Goal: Obtain resource: Obtain resource

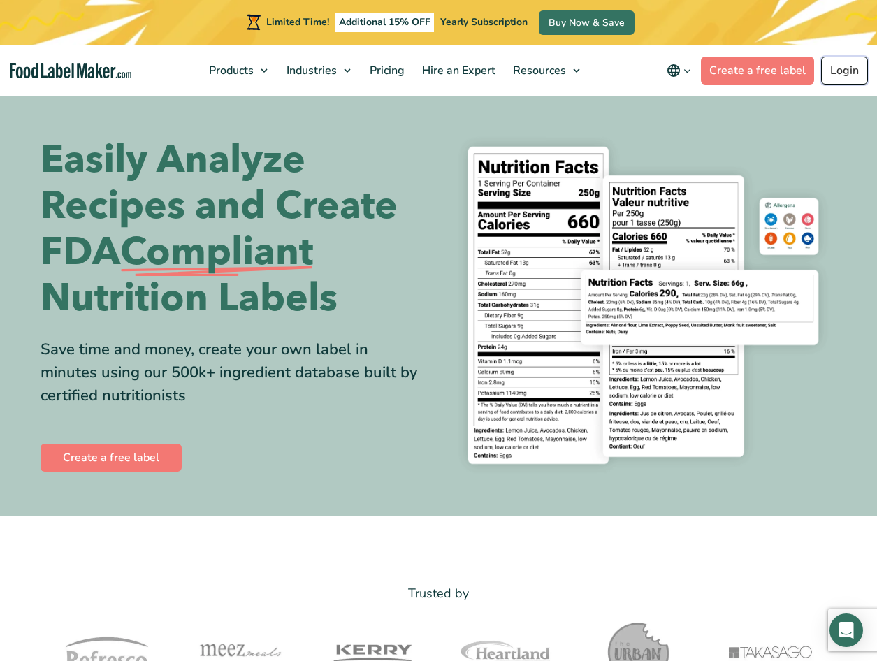
click at [429, 69] on link "Login" at bounding box center [845, 71] width 47 height 28
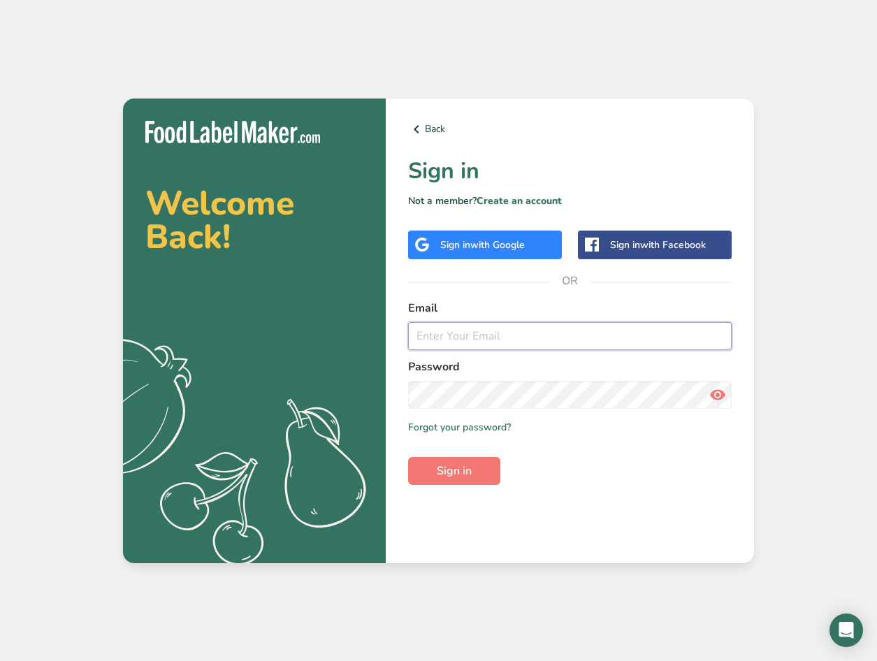
click at [566, 331] on input "email" at bounding box center [570, 336] width 324 height 28
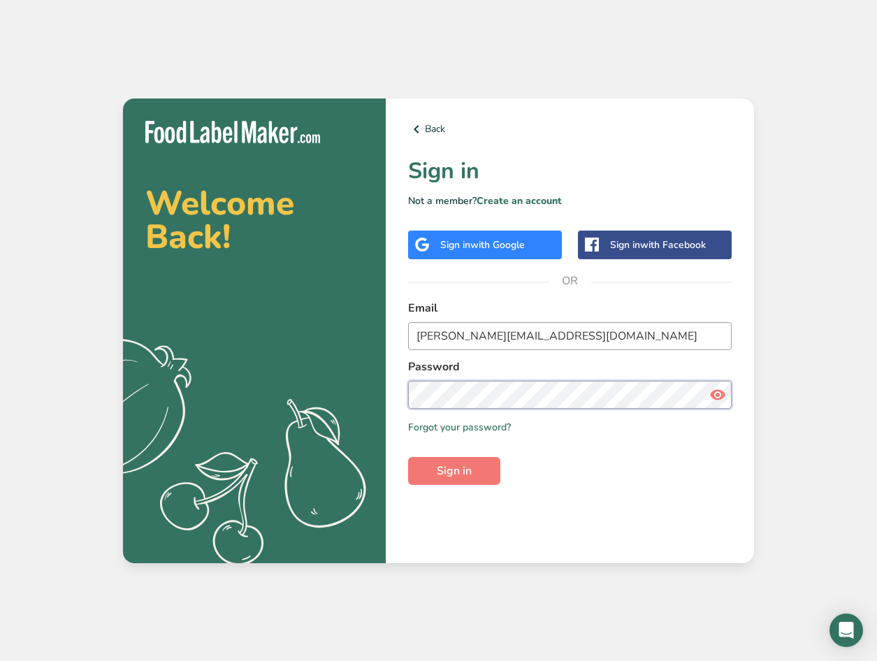
click at [408, 457] on button "Sign in" at bounding box center [454, 471] width 92 height 28
drag, startPoint x: 561, startPoint y: 336, endPoint x: 380, endPoint y: 332, distance: 181.8
click at [380, 332] on section "Welcome Back! .a{fill:#f5f3ed;} Back Sign in Not a member? Create an account Si…" at bounding box center [438, 331] width 631 height 465
type input "[PERSON_NAME][EMAIL_ADDRESS][DOMAIN_NAME]"
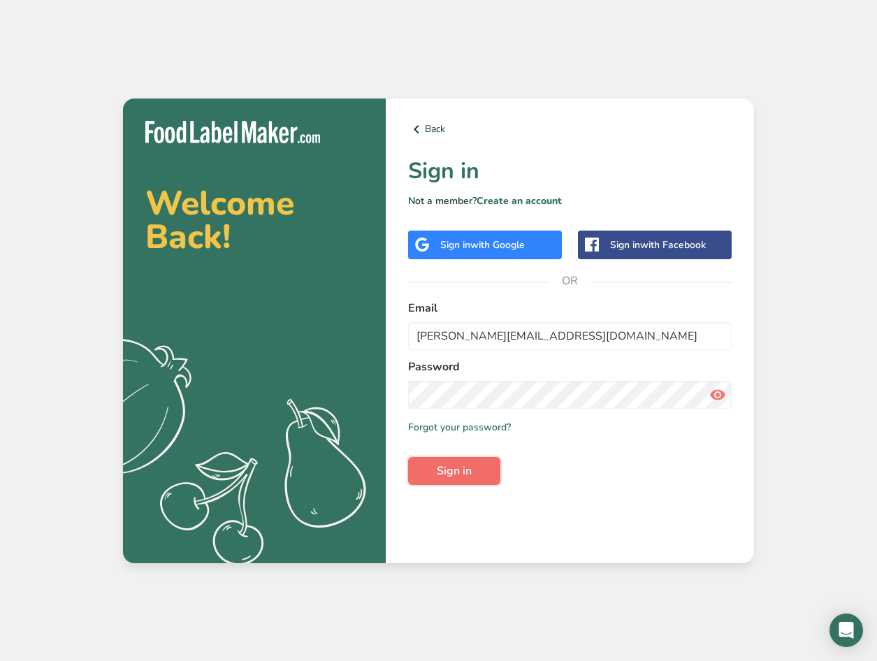
click at [443, 460] on button "Sign in" at bounding box center [454, 471] width 92 height 28
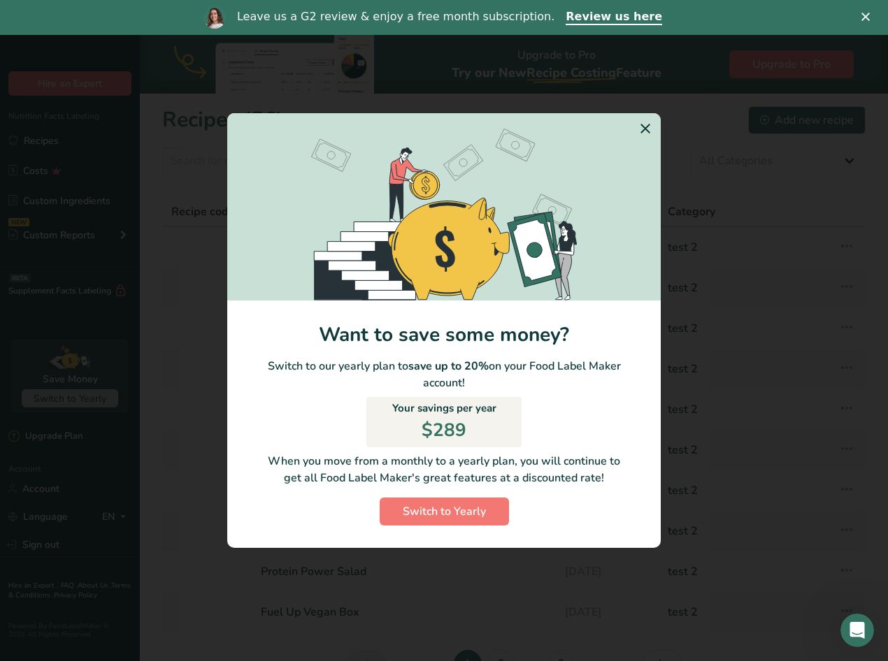
click at [648, 122] on icon "Switch to Yearly Modal" at bounding box center [645, 128] width 17 height 25
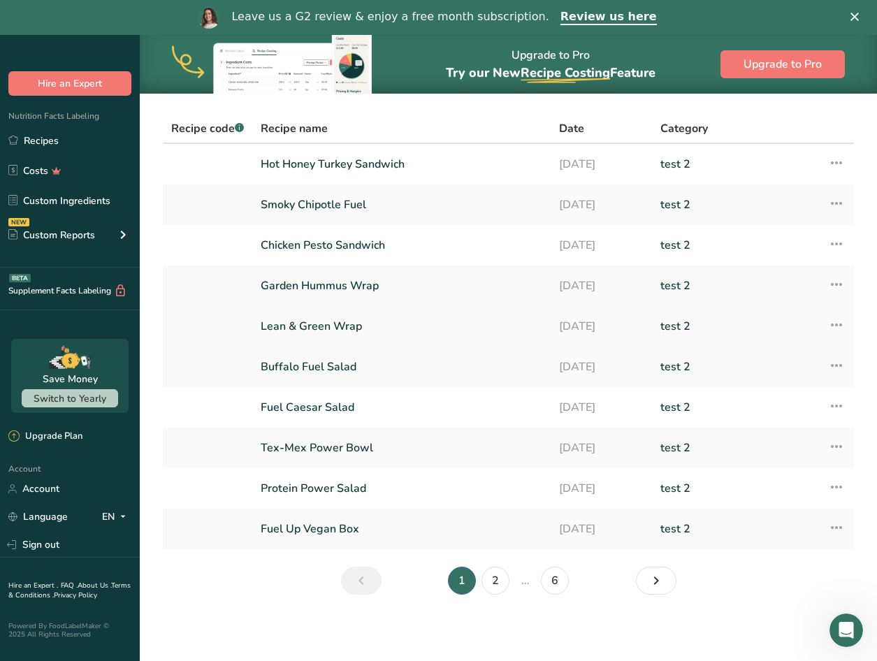
scroll to position [84, 0]
click at [654, 580] on icon "Next page" at bounding box center [656, 580] width 17 height 25
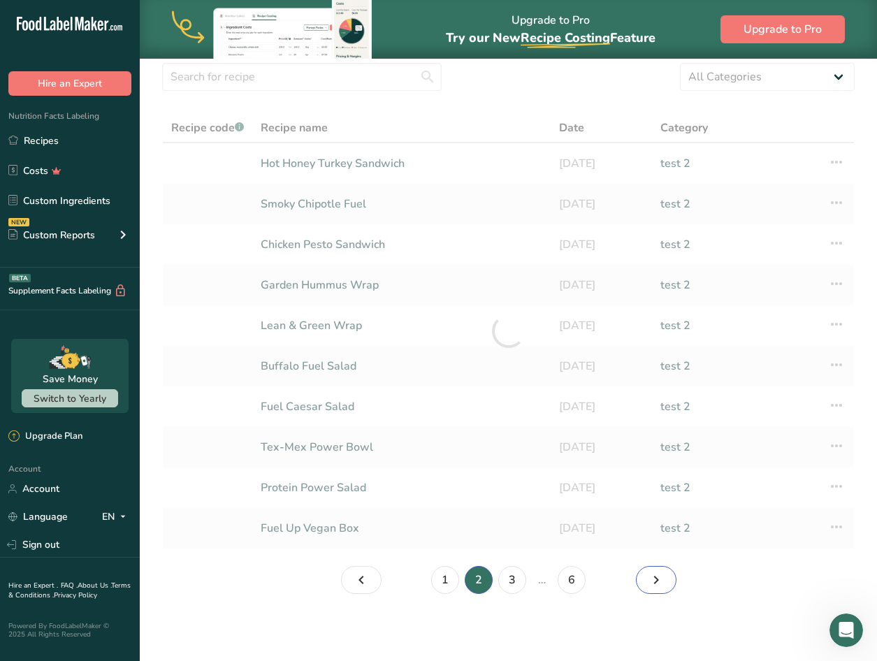
scroll to position [49, 0]
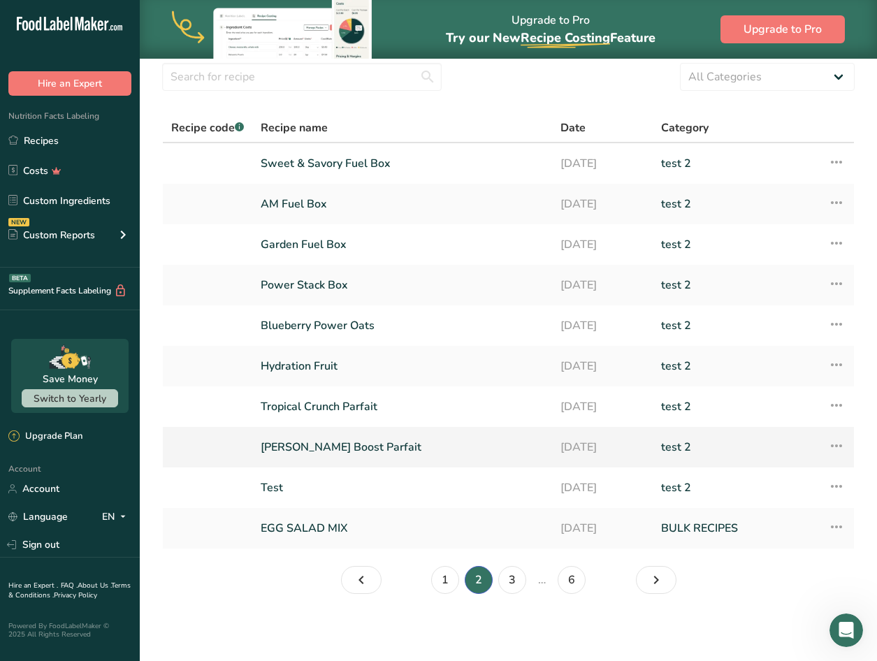
click at [353, 449] on link "[PERSON_NAME] Boost Parfait" at bounding box center [402, 447] width 283 height 29
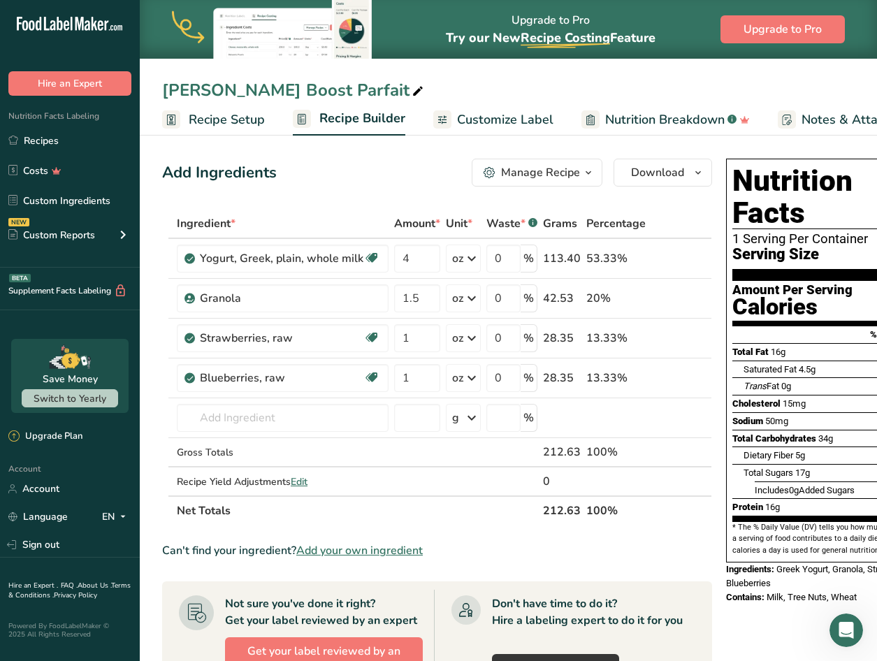
click at [477, 122] on span "Customize Label" at bounding box center [505, 119] width 96 height 19
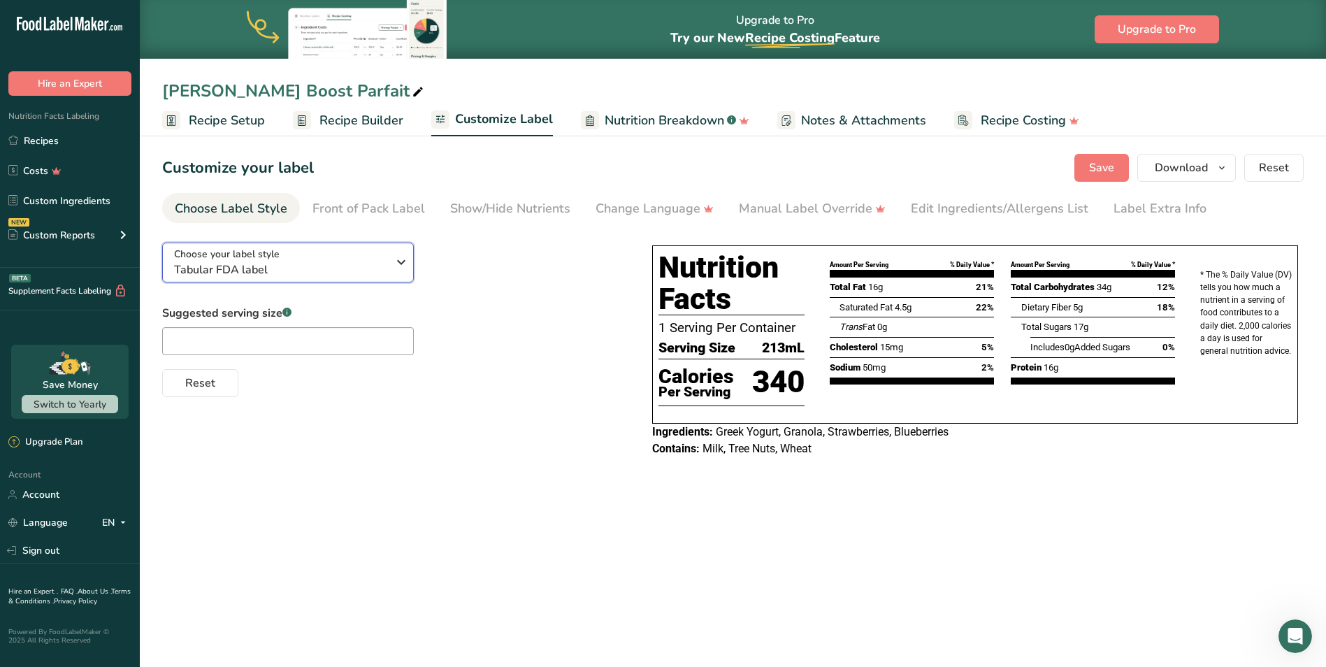
click at [283, 260] on div "Choose your label style Tabular FDA label" at bounding box center [280, 262] width 213 height 31
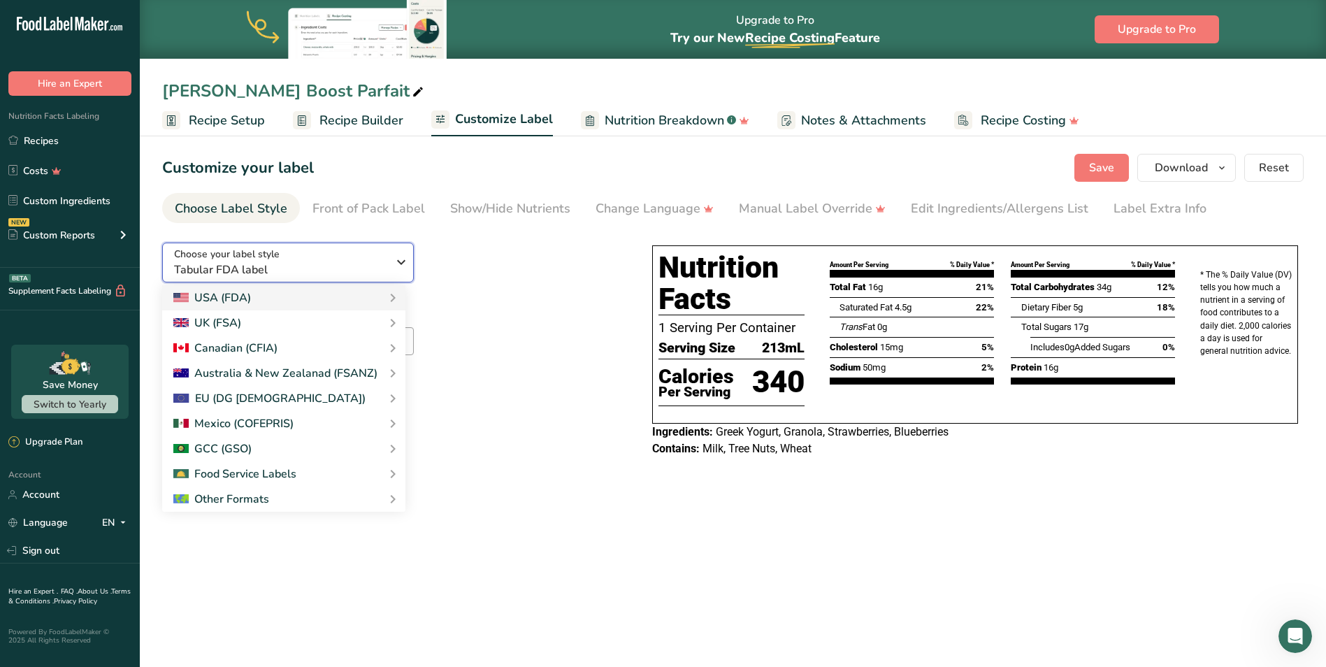
click at [292, 259] on div "Choose your label style Tabular FDA label" at bounding box center [280, 262] width 213 height 31
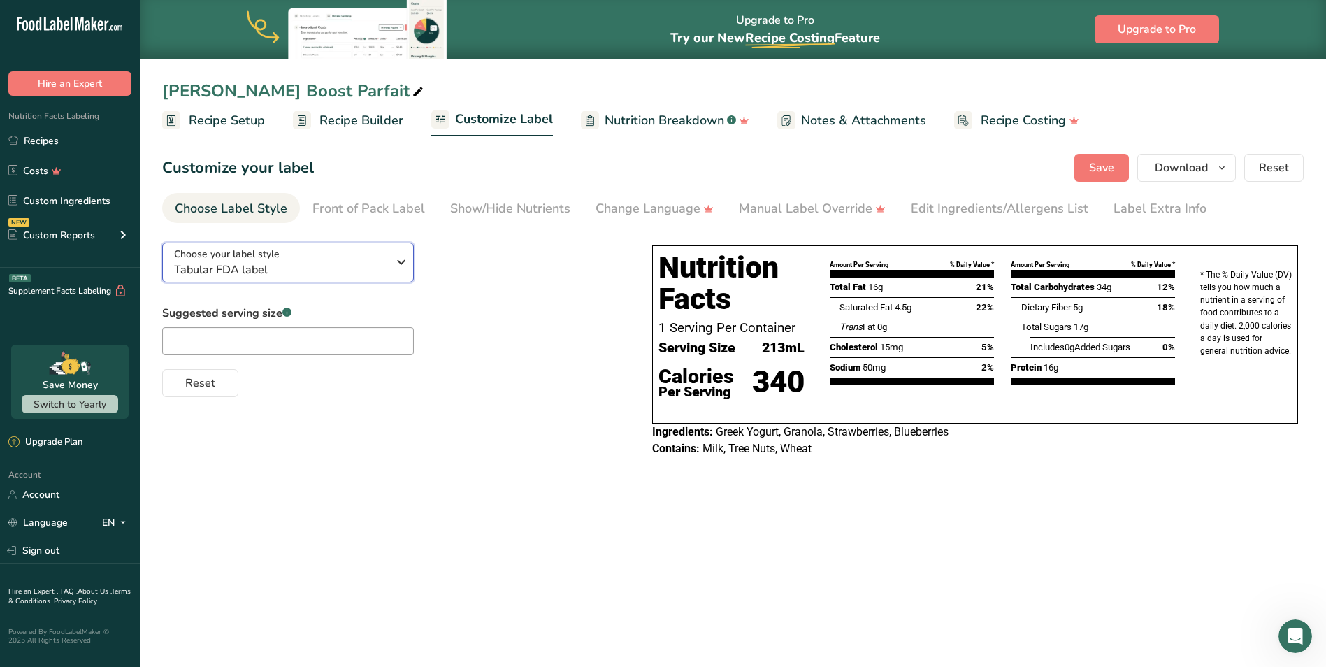
click at [271, 262] on span "Tabular FDA label" at bounding box center [280, 269] width 213 height 17
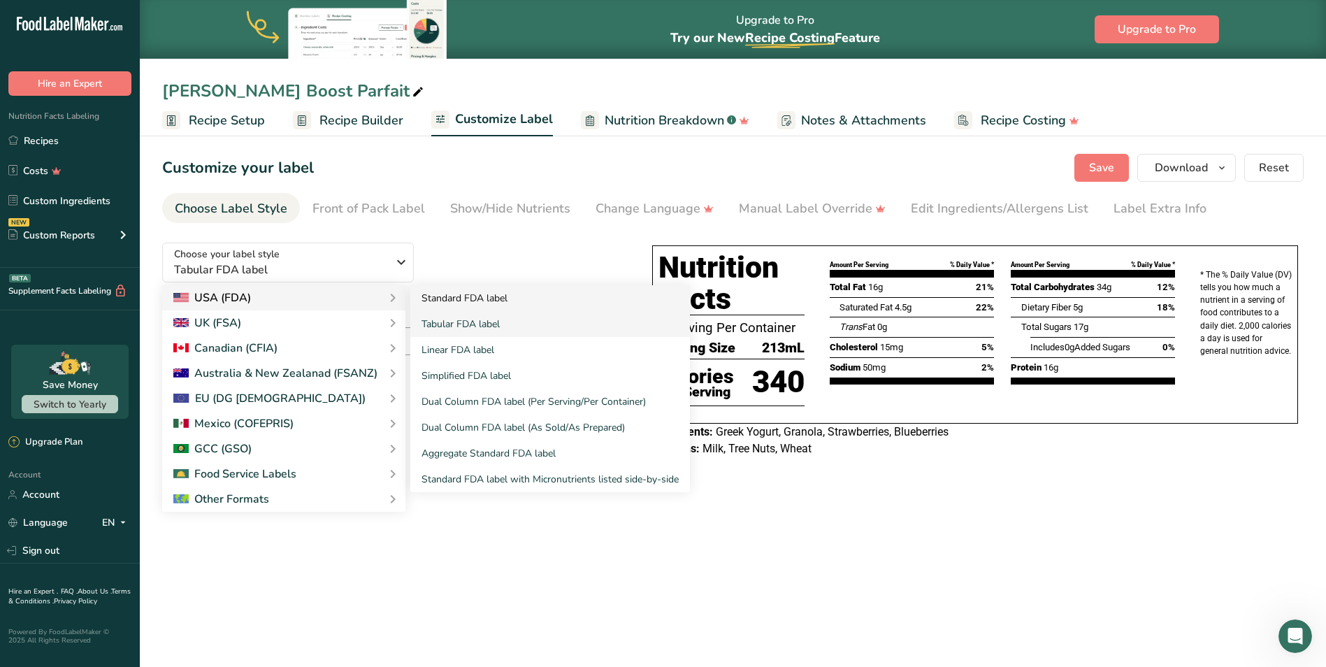
click at [464, 297] on link "Standard FDA label" at bounding box center [550, 298] width 280 height 26
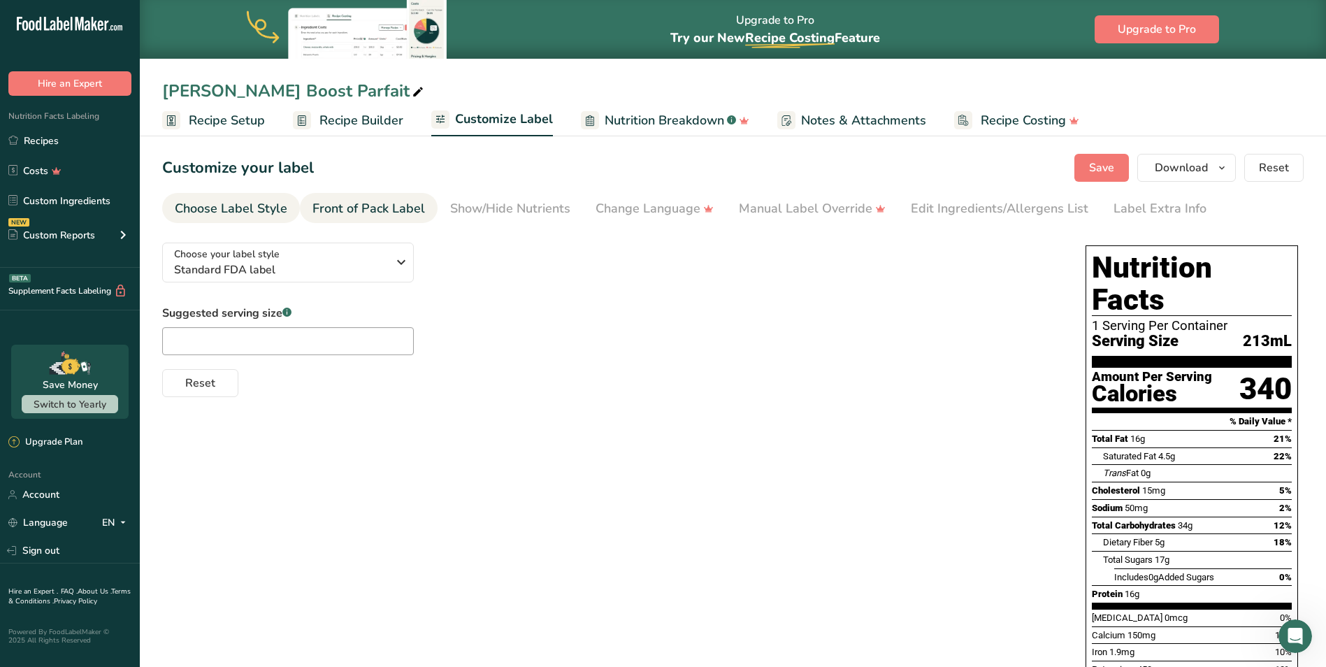
click at [385, 211] on div "Front of Pack Label" at bounding box center [369, 208] width 113 height 19
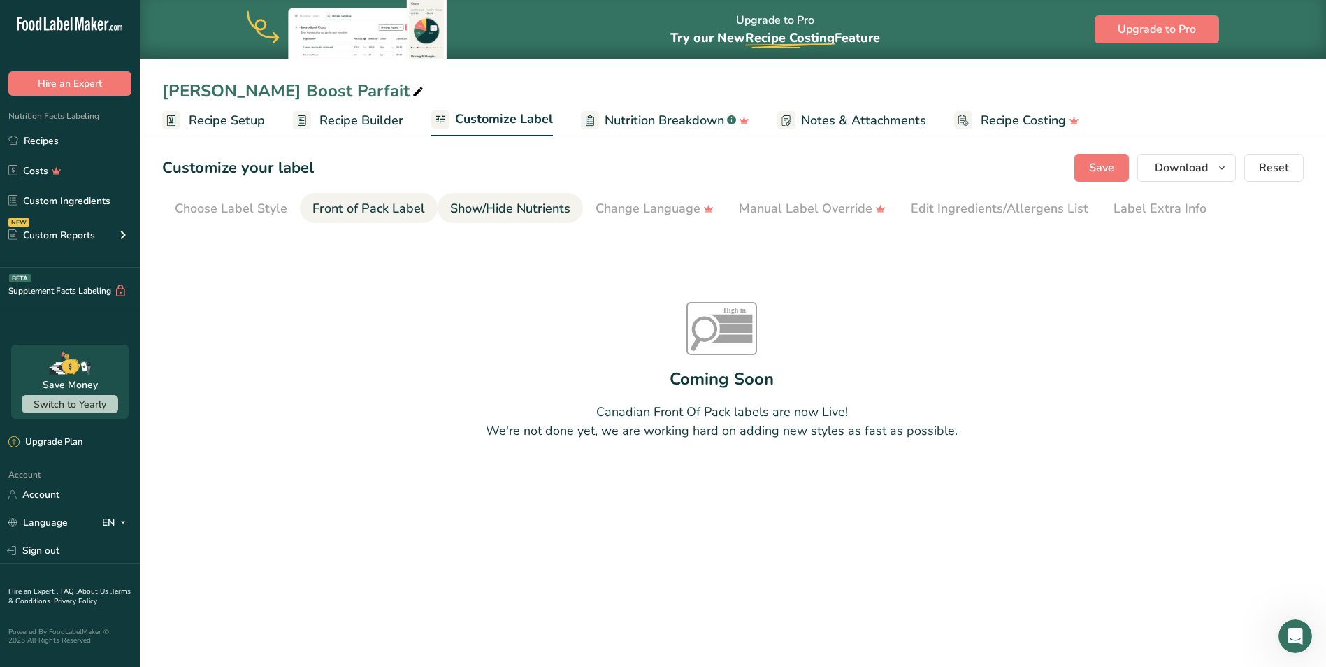
click at [512, 205] on div "Show/Hide Nutrients" at bounding box center [510, 208] width 120 height 19
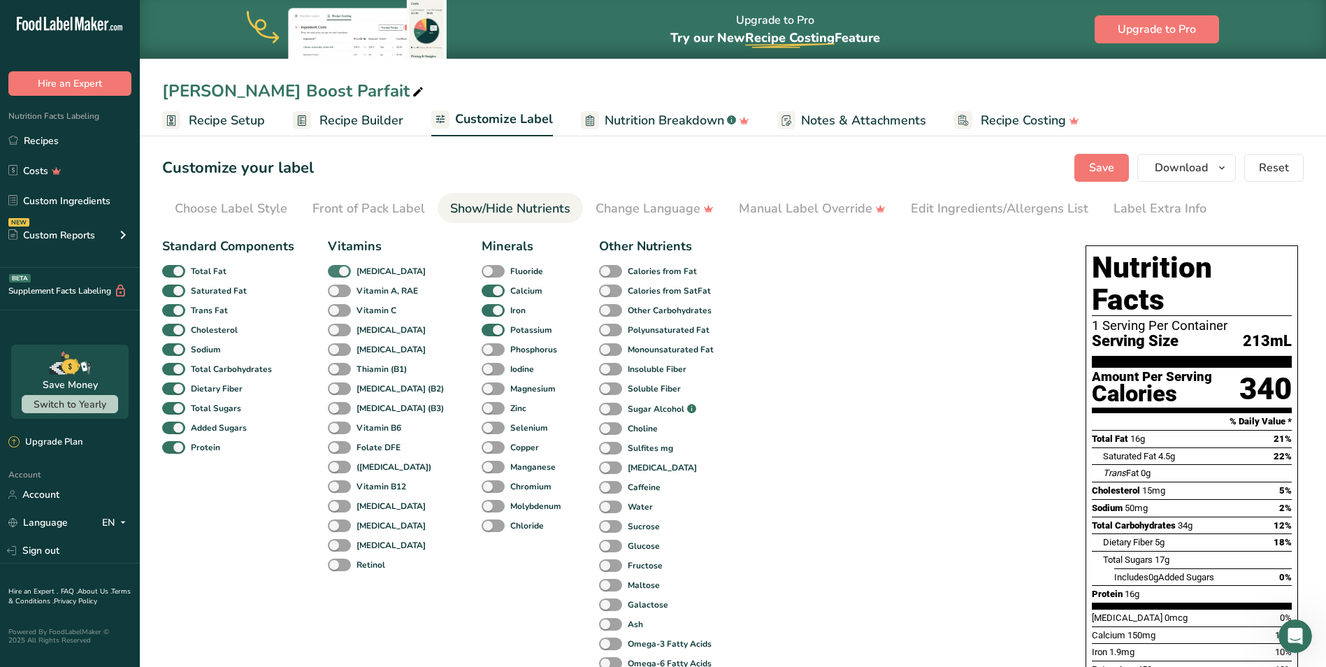
click at [339, 273] on span at bounding box center [339, 271] width 23 height 13
click at [337, 273] on input "[MEDICAL_DATA]" at bounding box center [332, 270] width 9 height 9
checkbox input "false"
click at [482, 289] on span at bounding box center [493, 291] width 23 height 13
click at [482, 289] on input "Calcium" at bounding box center [486, 290] width 9 height 9
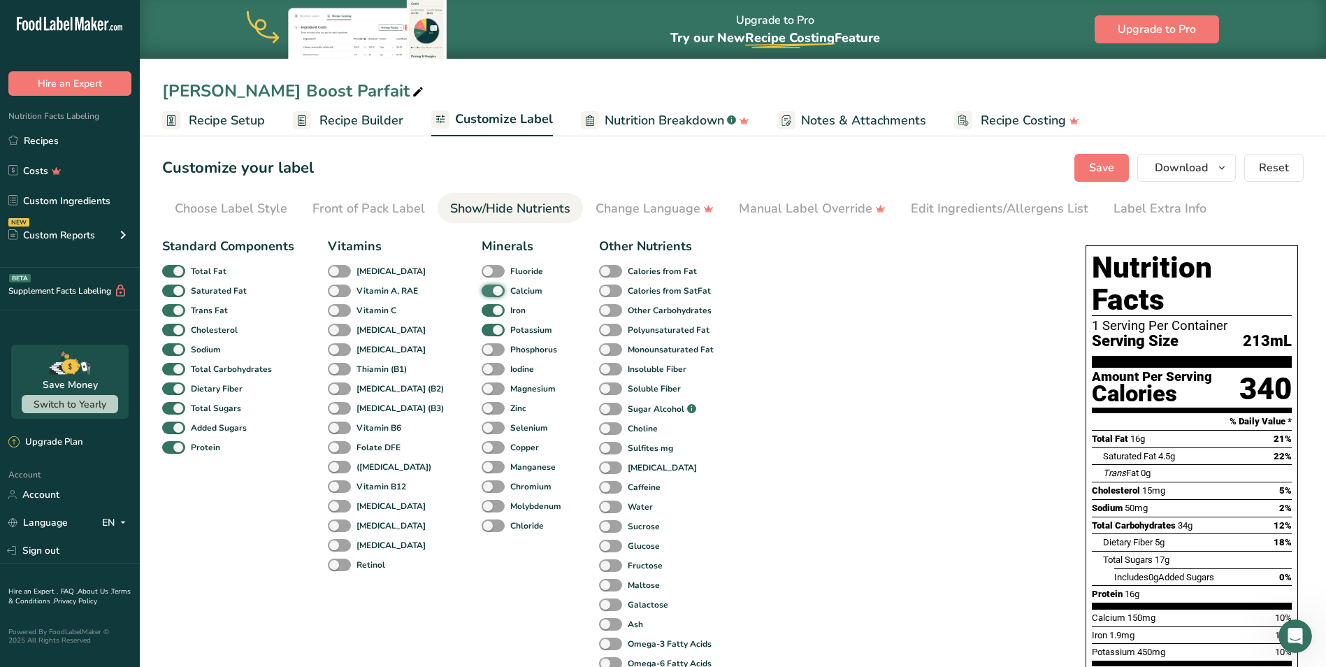
checkbox input "false"
click at [482, 309] on span at bounding box center [493, 310] width 23 height 13
click at [482, 309] on input "Iron" at bounding box center [486, 310] width 9 height 9
checkbox input "false"
click at [482, 330] on span at bounding box center [493, 330] width 23 height 13
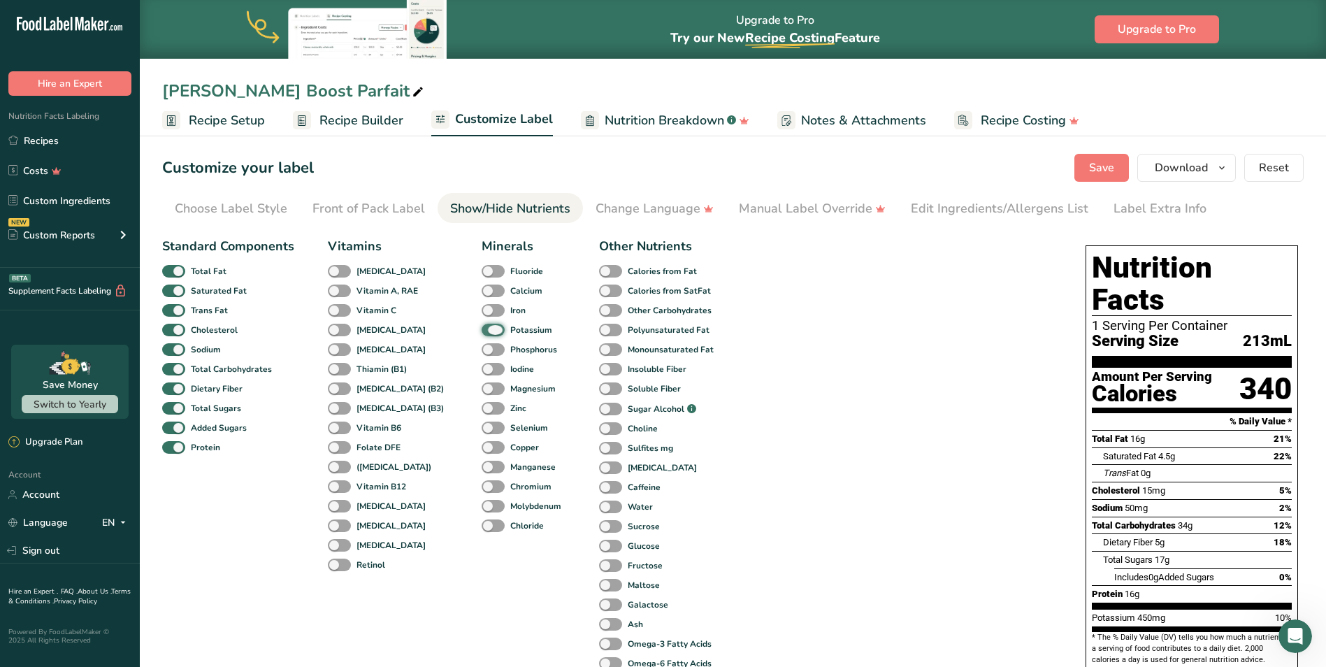
click at [482, 330] on input "Potassium" at bounding box center [486, 329] width 9 height 9
checkbox input "false"
click at [877, 168] on icon "button" at bounding box center [1222, 167] width 11 height 17
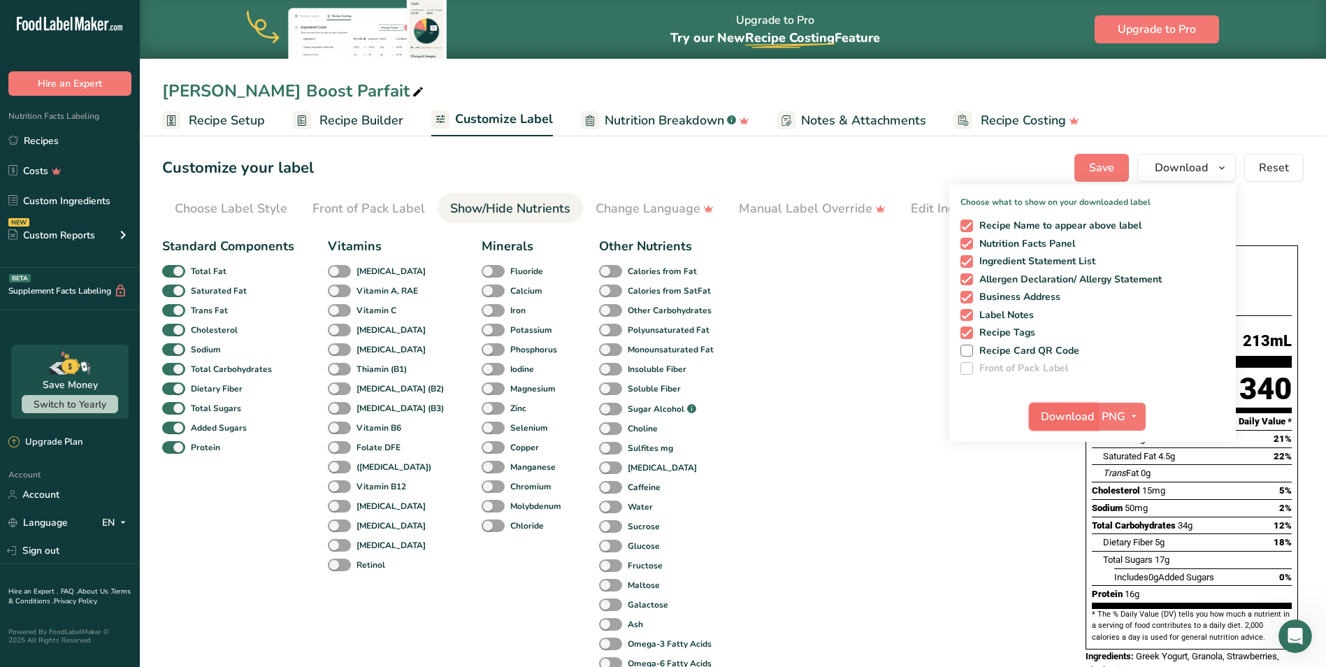
click at [877, 410] on span "Download" at bounding box center [1067, 416] width 53 height 17
click at [387, 66] on div "[PERSON_NAME] Boost Parfait Recipe Setup Recipe Builder Customize Label Nutriti…" at bounding box center [733, 68] width 1186 height 136
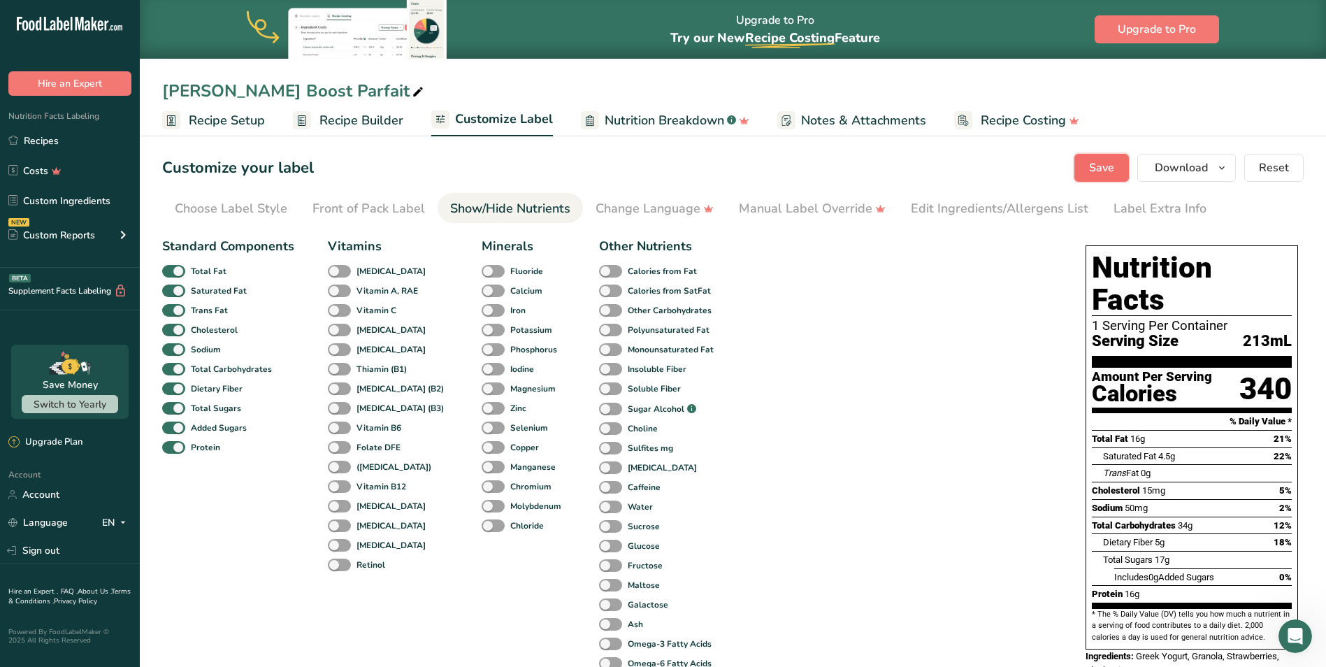
click at [877, 163] on span "Save" at bounding box center [1101, 167] width 25 height 17
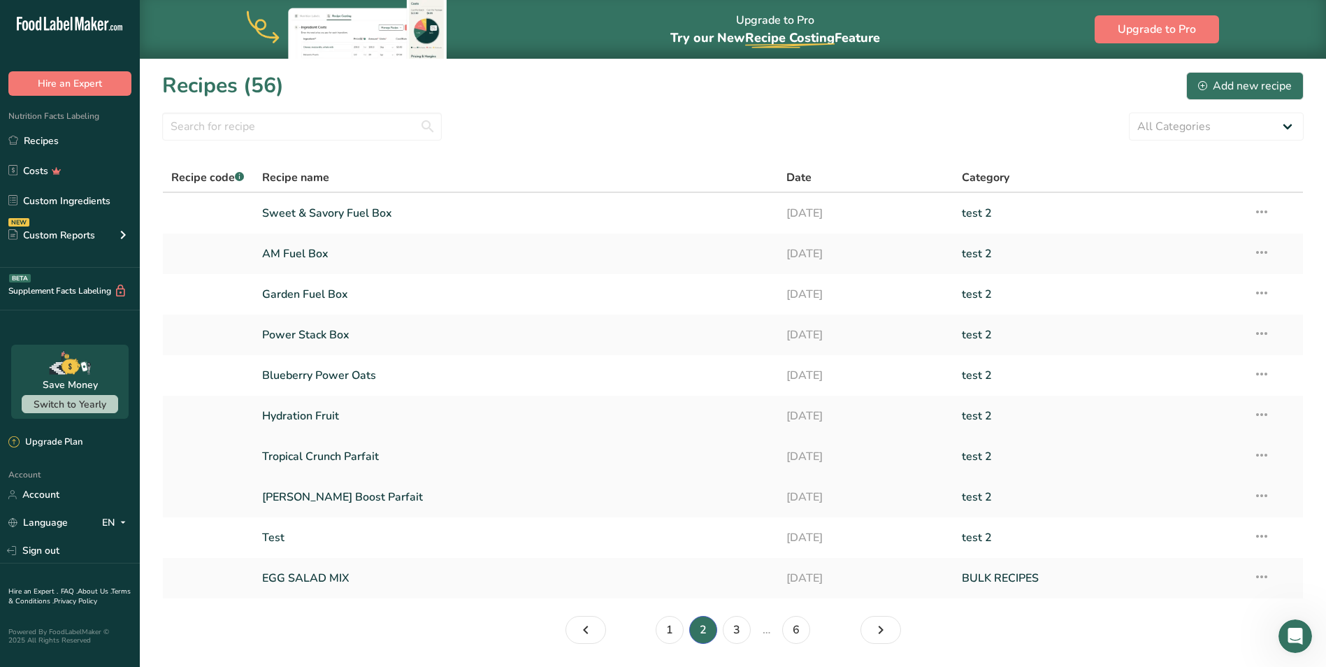
click at [352, 456] on link "Tropical Crunch Parfait" at bounding box center [516, 456] width 508 height 29
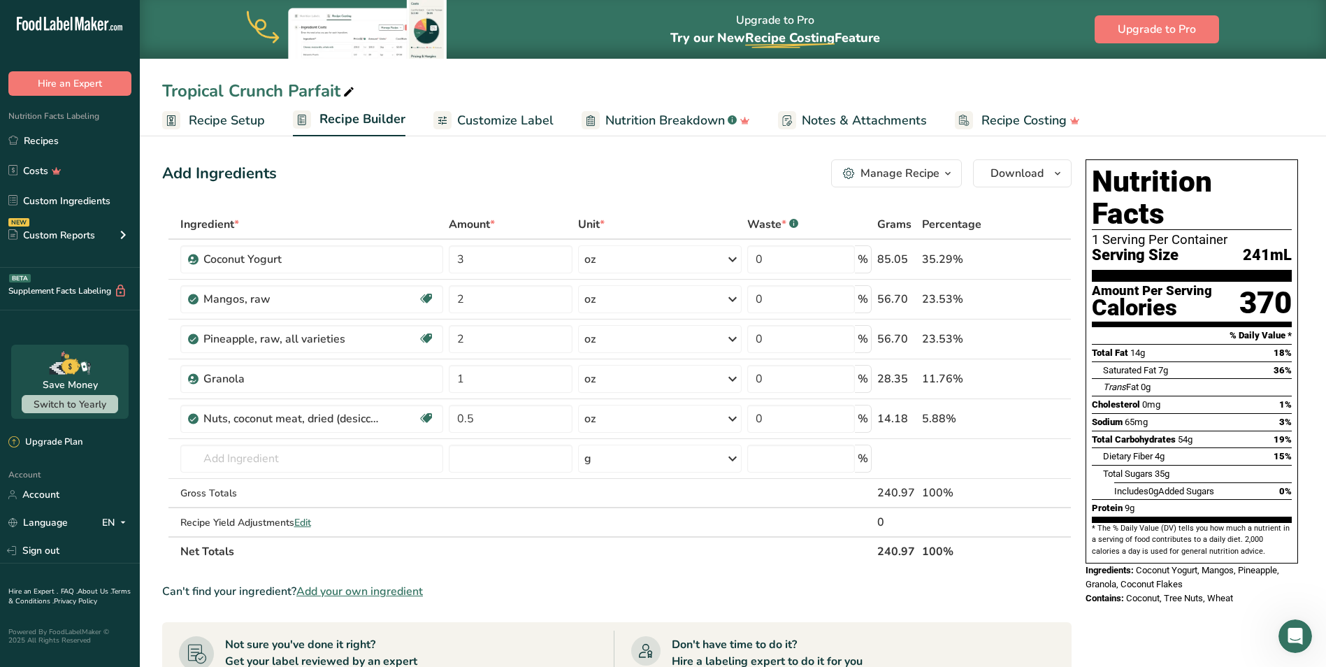
click at [480, 116] on span "Customize Label" at bounding box center [505, 120] width 96 height 19
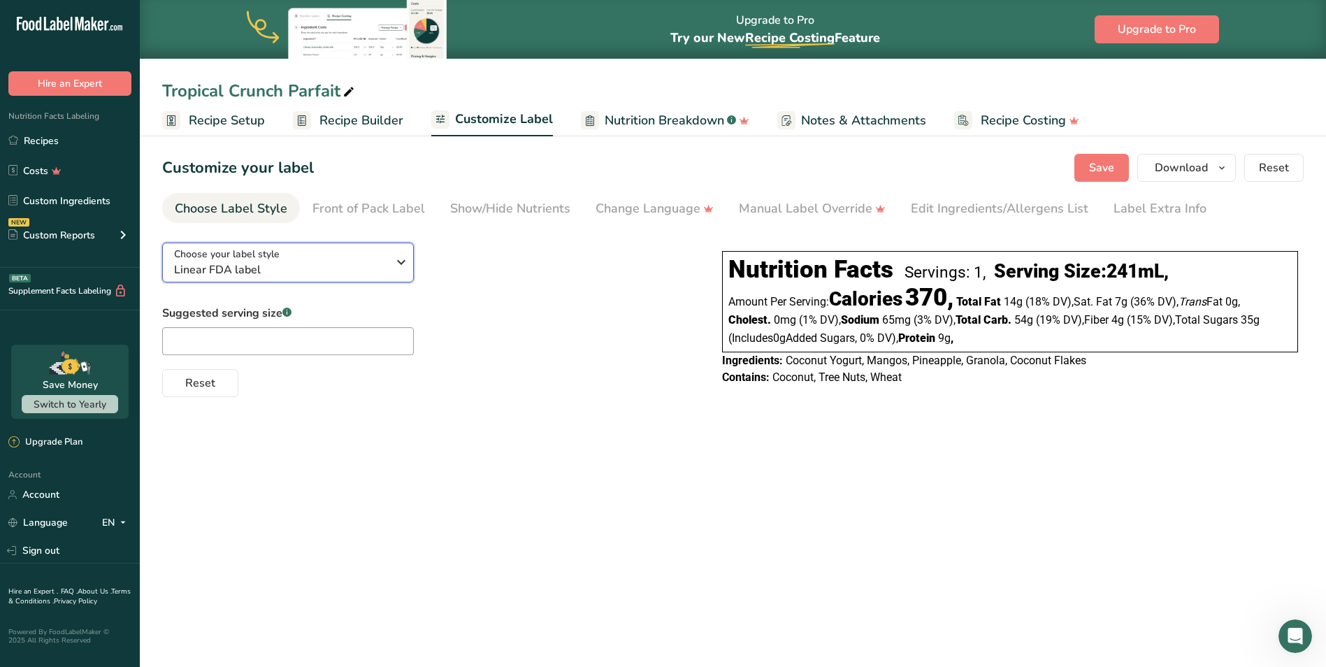
click at [296, 268] on span "Linear FDA label" at bounding box center [280, 269] width 213 height 17
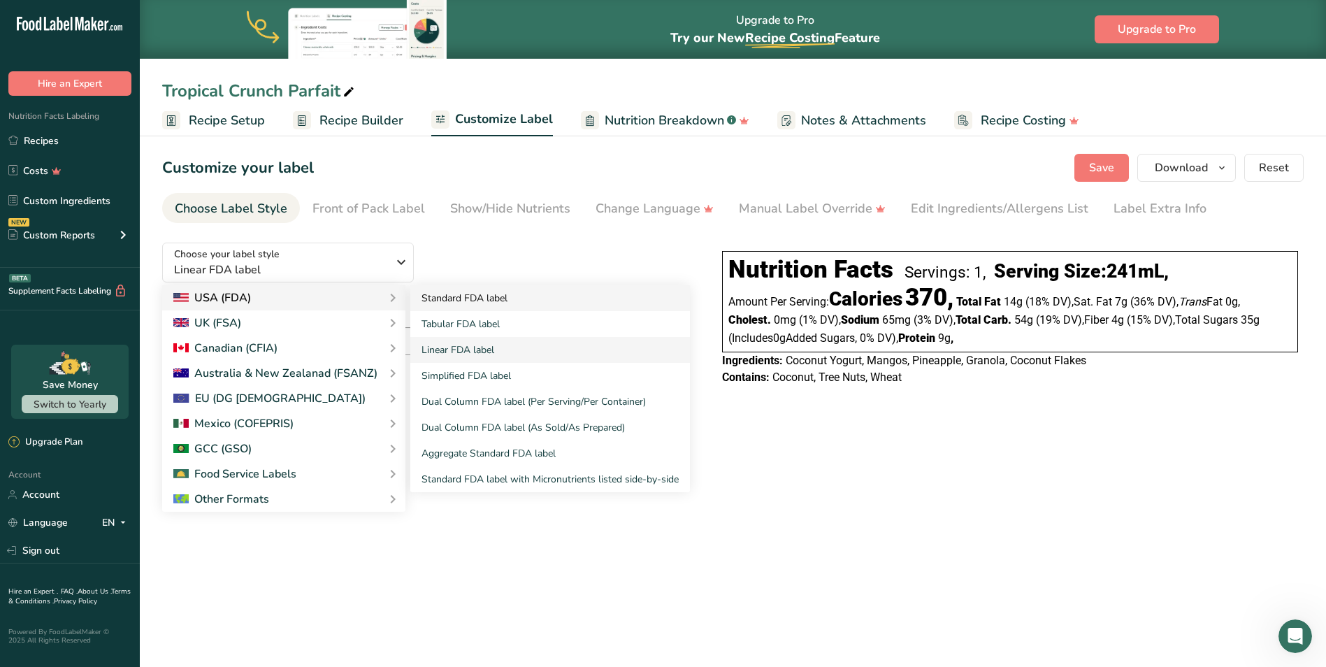
click at [476, 294] on link "Standard FDA label" at bounding box center [550, 298] width 280 height 26
checkbox input "true"
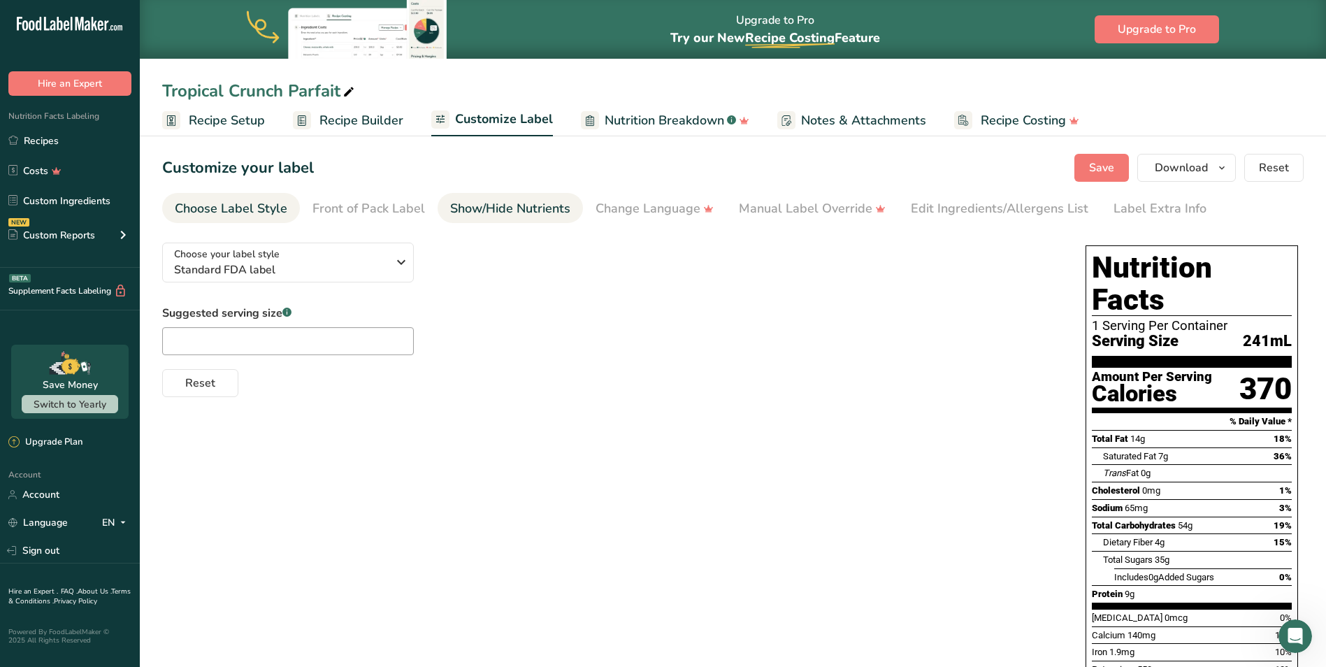
click at [548, 216] on div "Show/Hide Nutrients" at bounding box center [510, 208] width 120 height 19
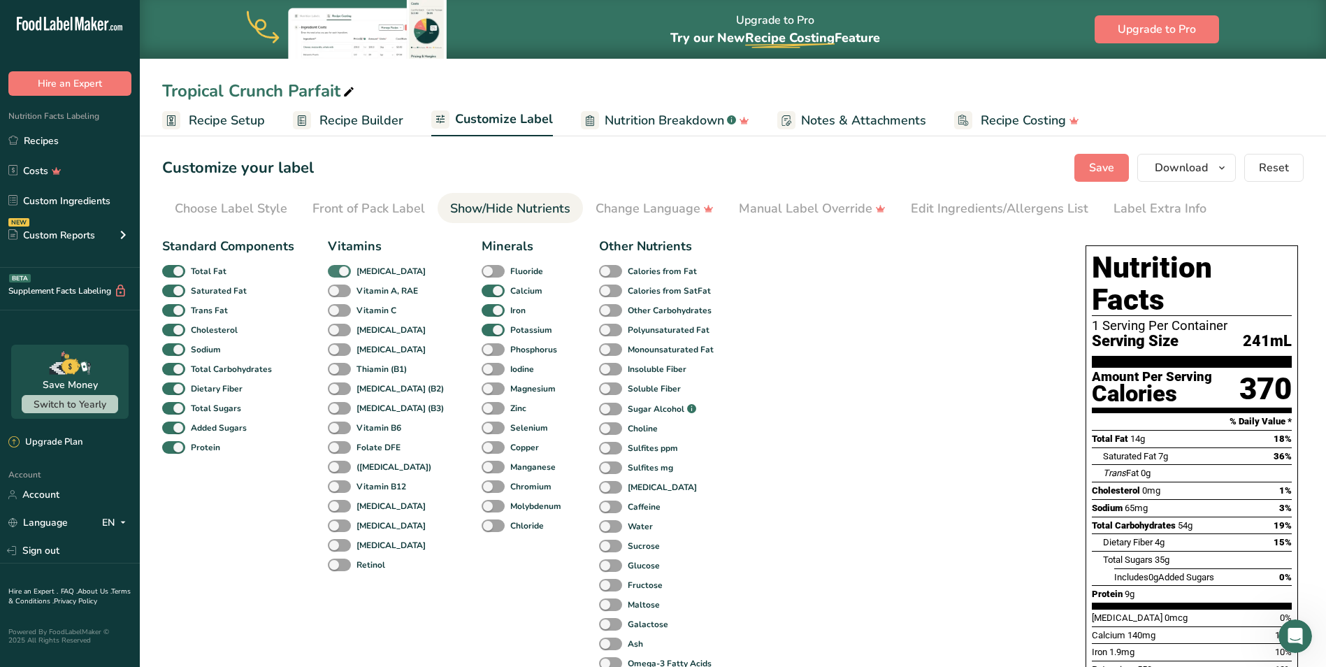
click at [339, 271] on span at bounding box center [339, 271] width 23 height 13
click at [337, 271] on input "[MEDICAL_DATA]" at bounding box center [332, 270] width 9 height 9
checkbox input "false"
click at [482, 327] on span at bounding box center [493, 330] width 23 height 13
click at [482, 327] on input "Potassium" at bounding box center [486, 329] width 9 height 9
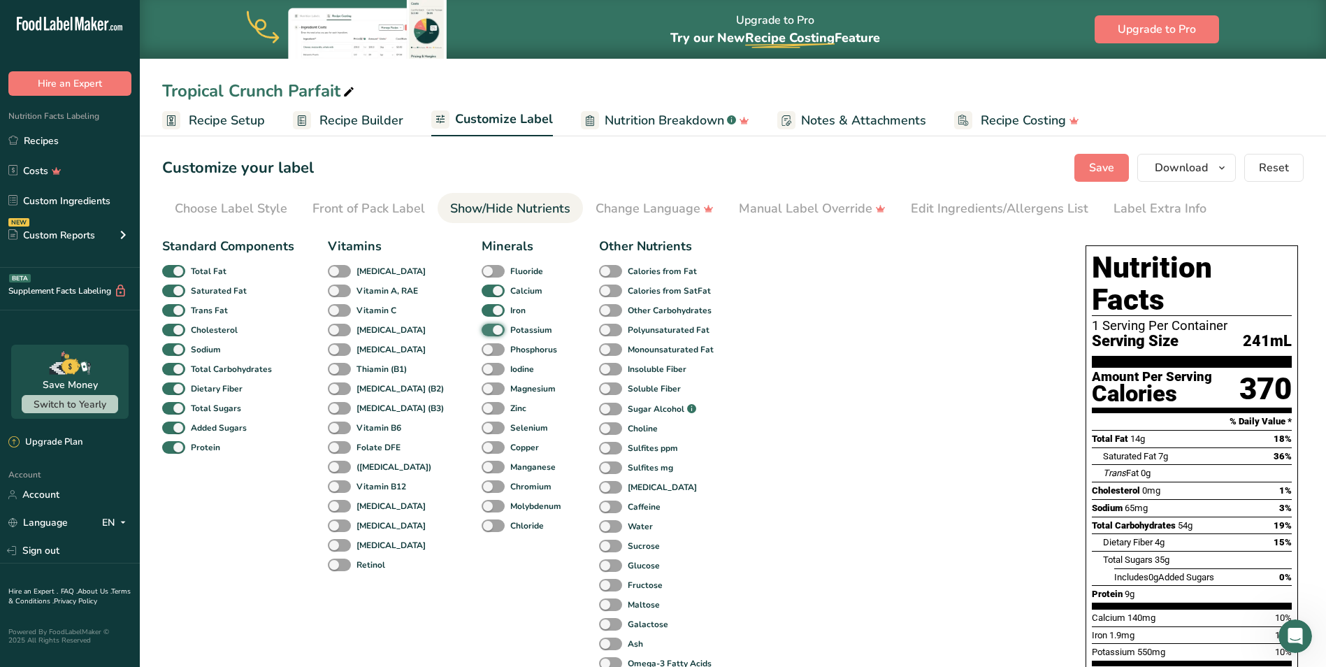
checkbox input "false"
click at [482, 313] on span at bounding box center [493, 310] width 23 height 13
click at [482, 313] on input "Iron" at bounding box center [486, 310] width 9 height 9
checkbox input "false"
click at [482, 289] on span at bounding box center [493, 291] width 23 height 13
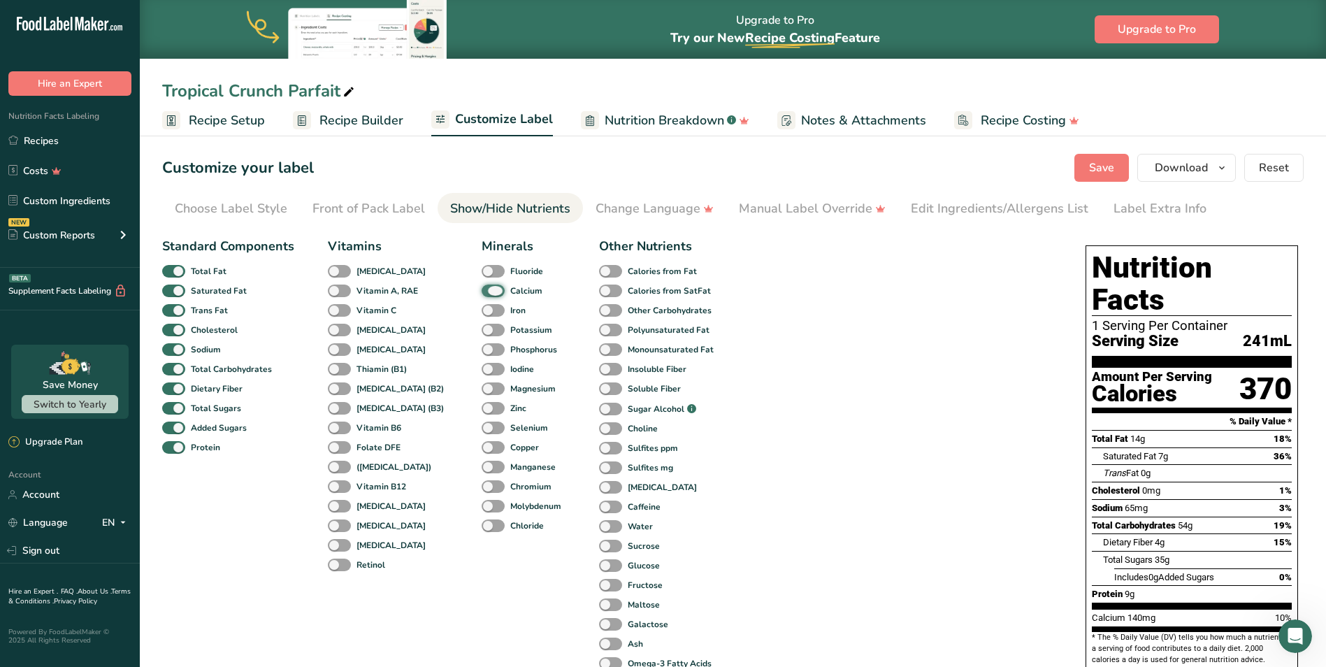
click at [482, 289] on input "Calcium" at bounding box center [486, 290] width 9 height 9
checkbox input "false"
click at [877, 166] on span "Save" at bounding box center [1101, 167] width 25 height 17
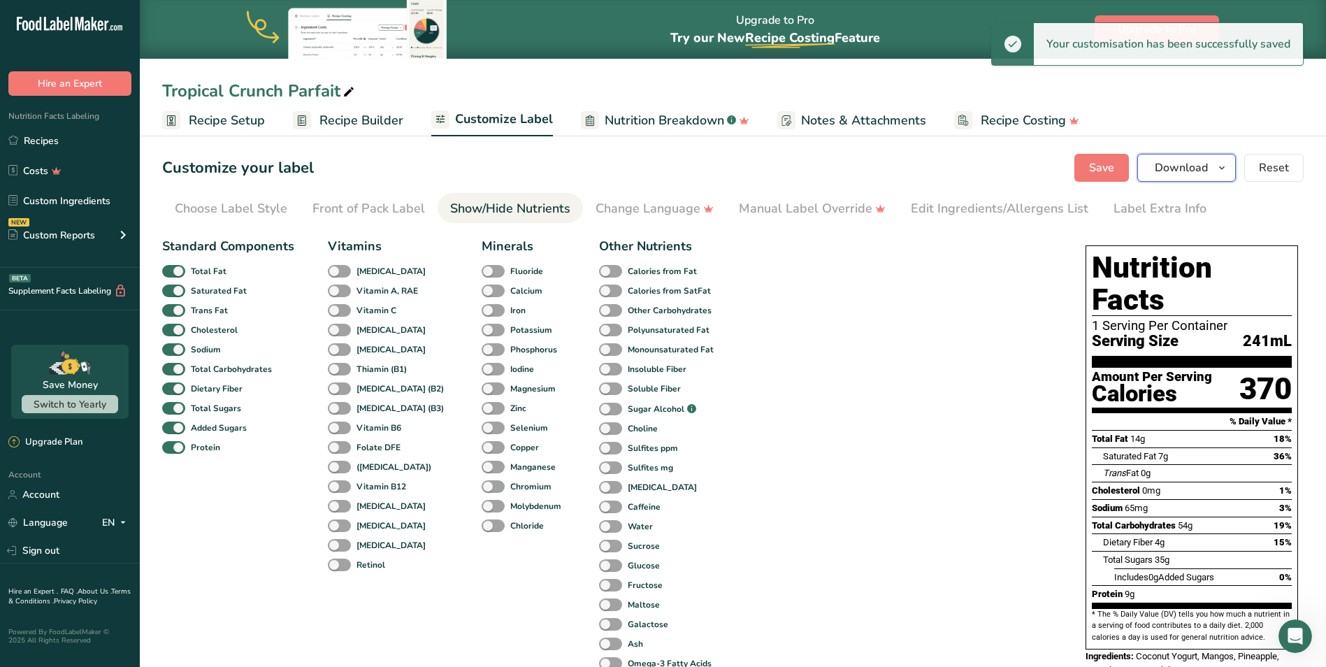
click at [877, 171] on span "Download" at bounding box center [1181, 167] width 53 height 17
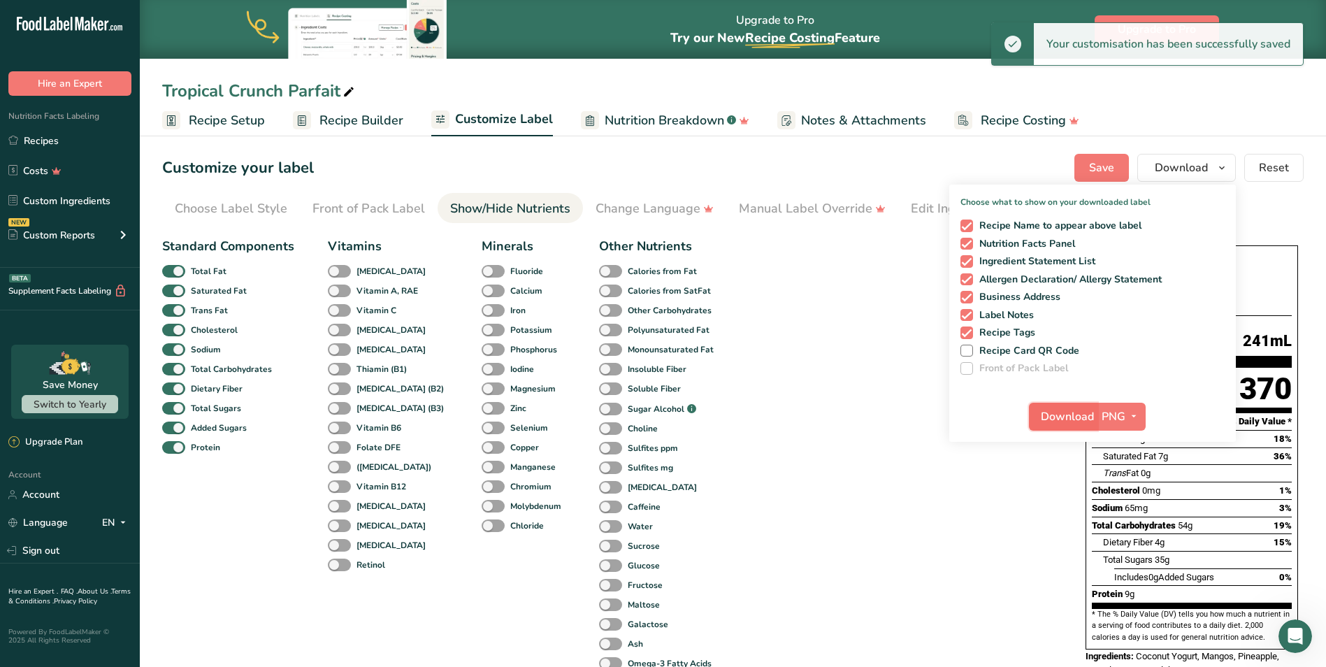
click at [877, 422] on span "Download" at bounding box center [1067, 416] width 53 height 17
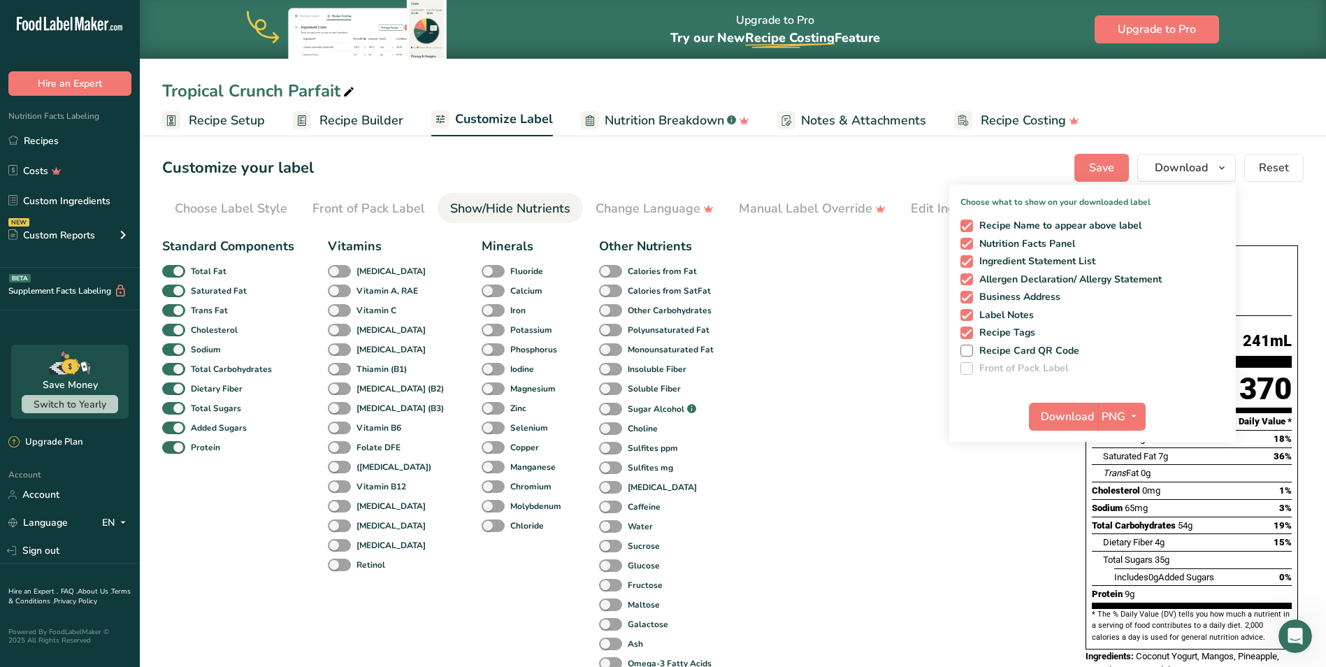
click at [565, 67] on div "Tropical Crunch Parfait Recipe Setup Recipe Builder Customize Label Nutrition B…" at bounding box center [733, 68] width 1186 height 136
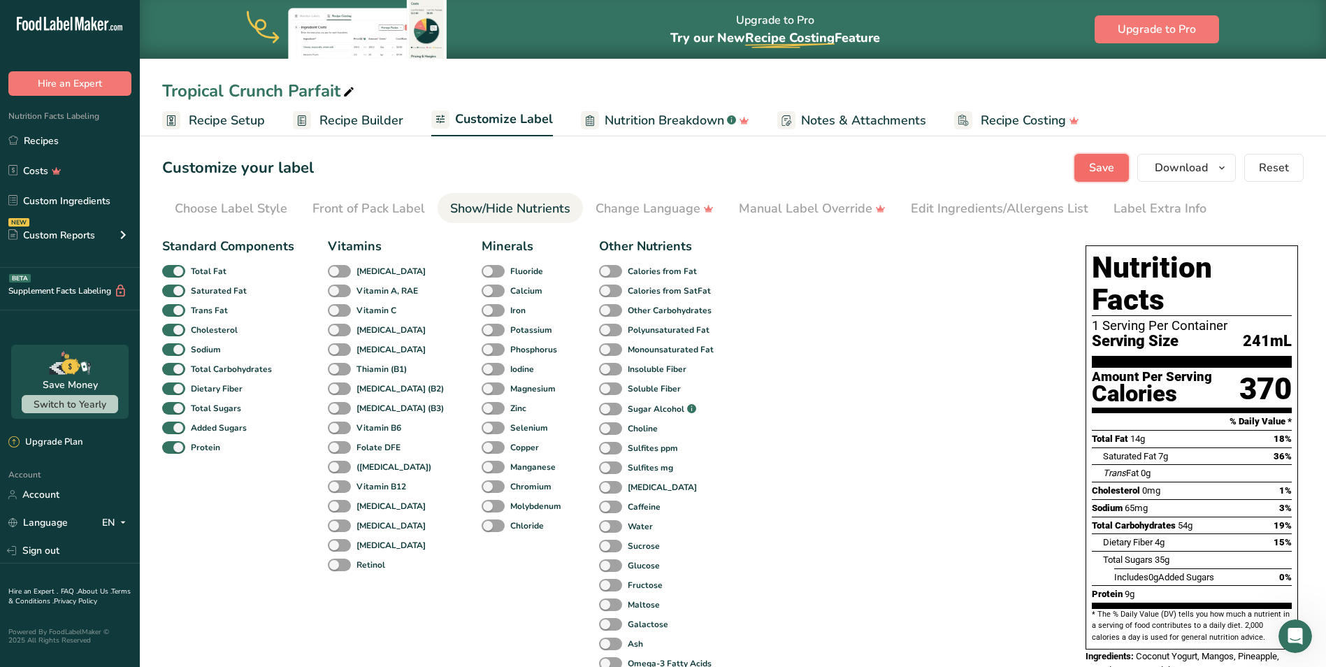
click at [877, 169] on span "Save" at bounding box center [1101, 167] width 25 height 17
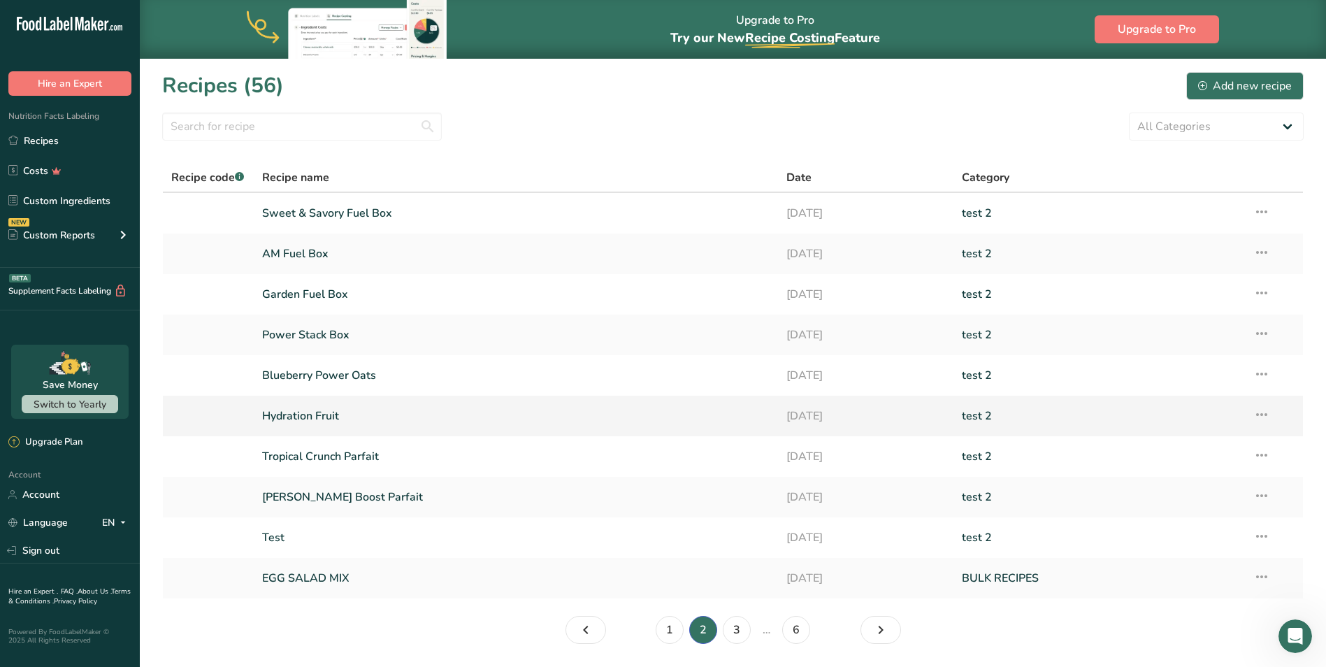
click at [323, 412] on link "Hydration Fruit" at bounding box center [516, 415] width 508 height 29
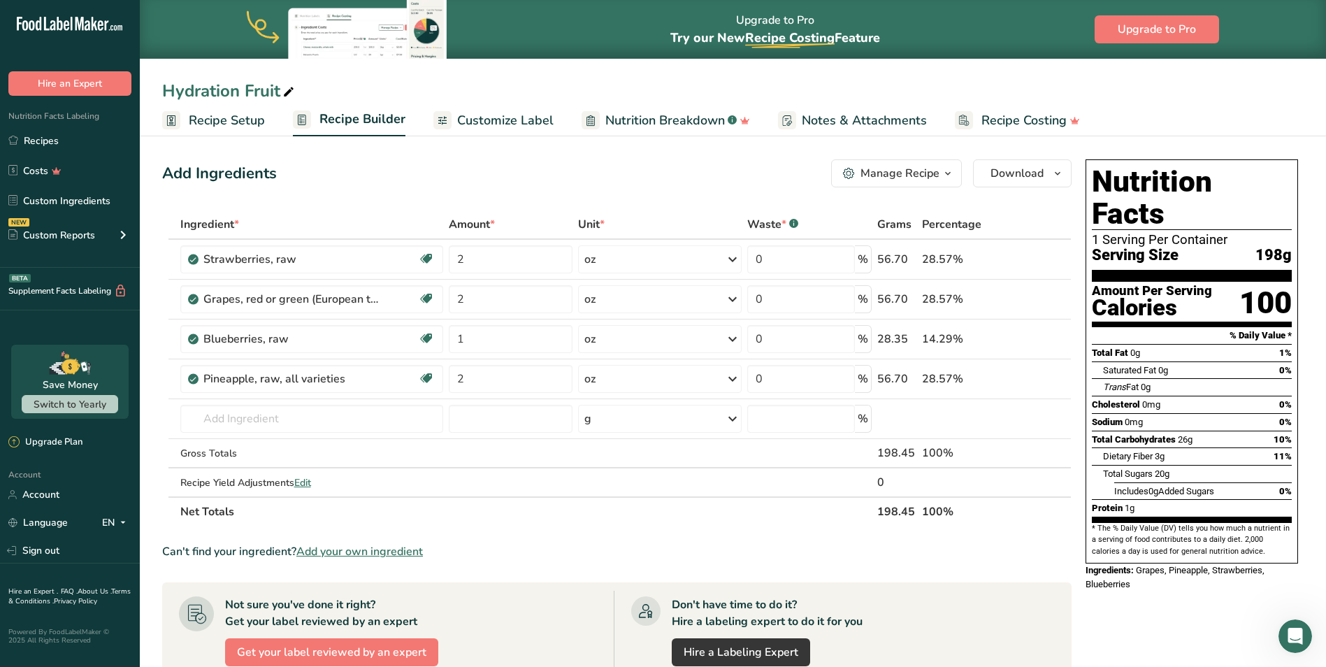
click at [526, 125] on span "Customize Label" at bounding box center [505, 120] width 96 height 19
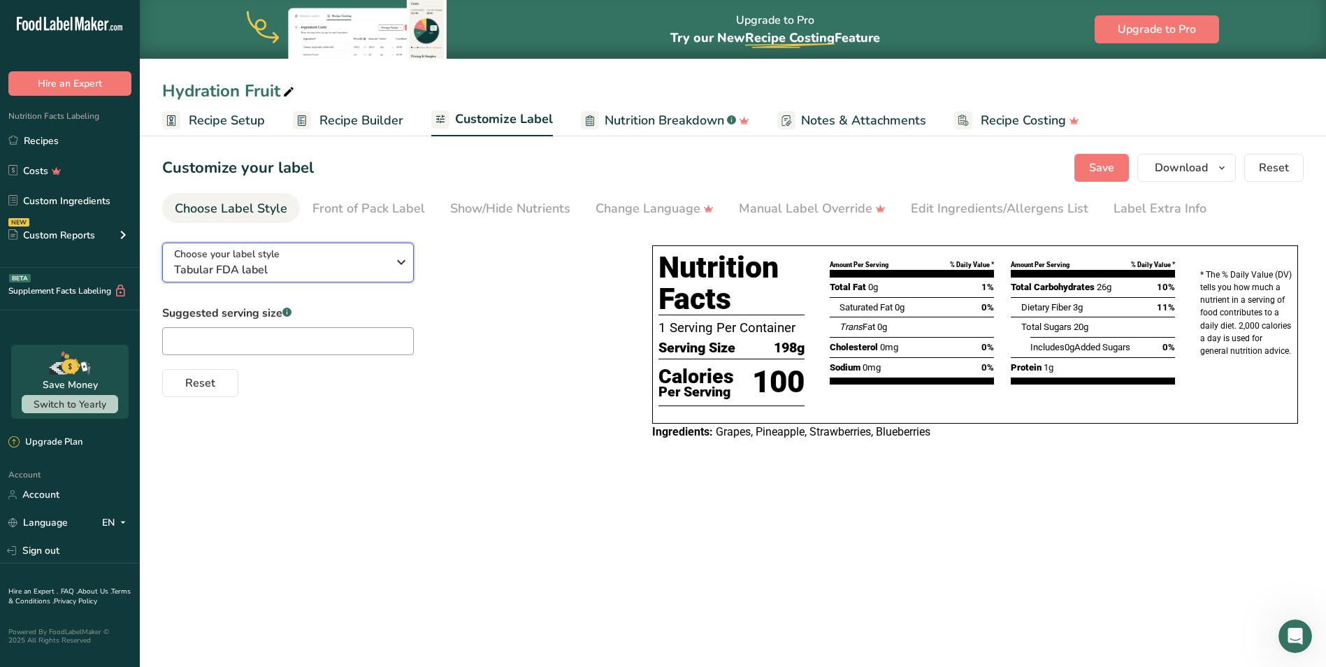
click at [254, 275] on span "Tabular FDA label" at bounding box center [280, 269] width 213 height 17
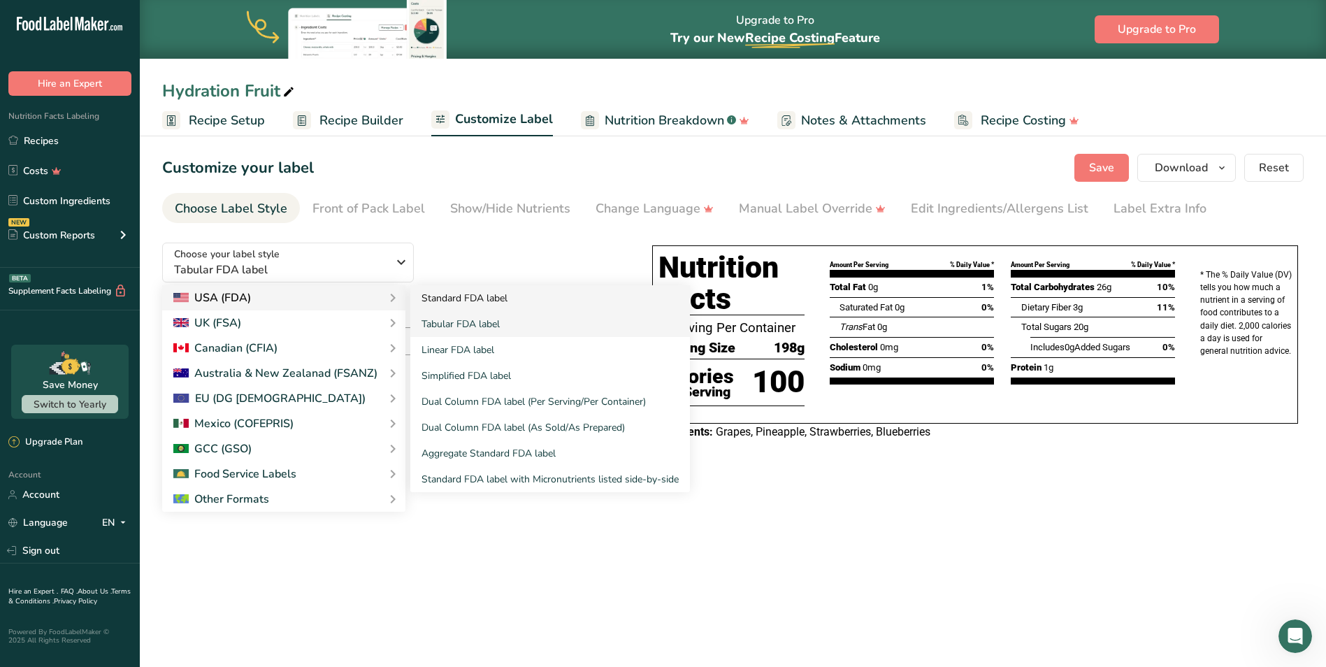
click at [482, 295] on link "Standard FDA label" at bounding box center [550, 298] width 280 height 26
checkbox input "true"
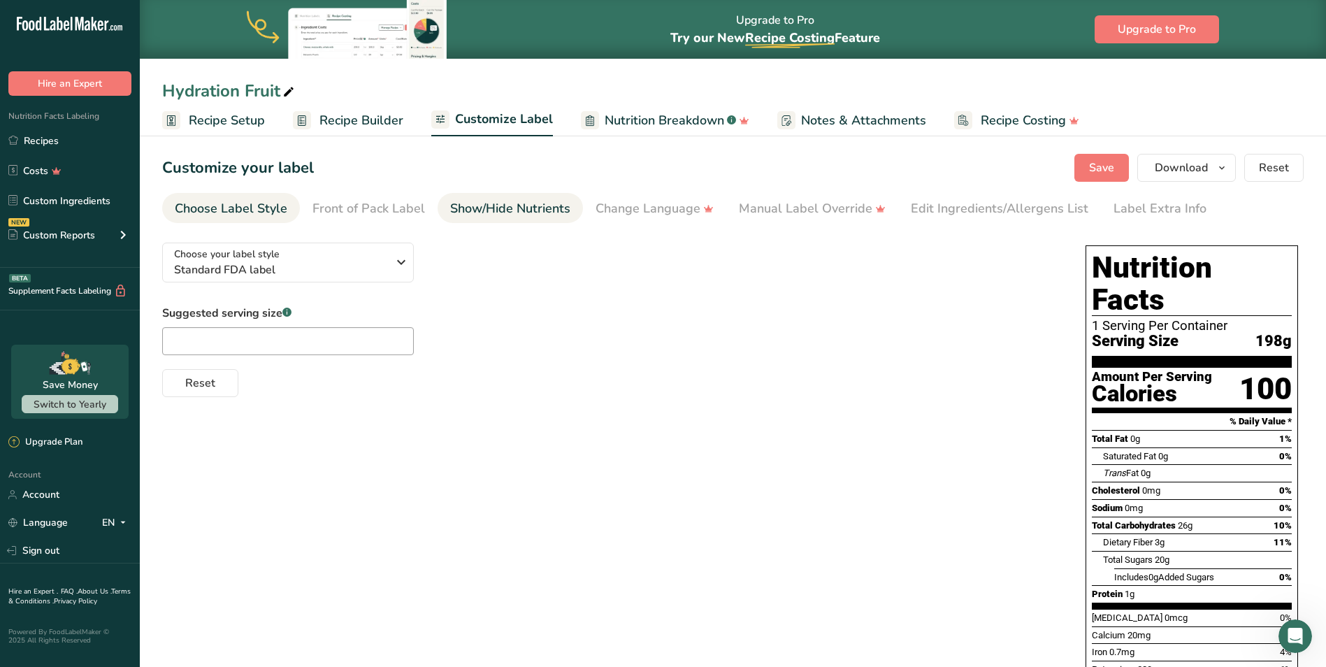
click at [480, 213] on div "Show/Hide Nutrients" at bounding box center [510, 208] width 120 height 19
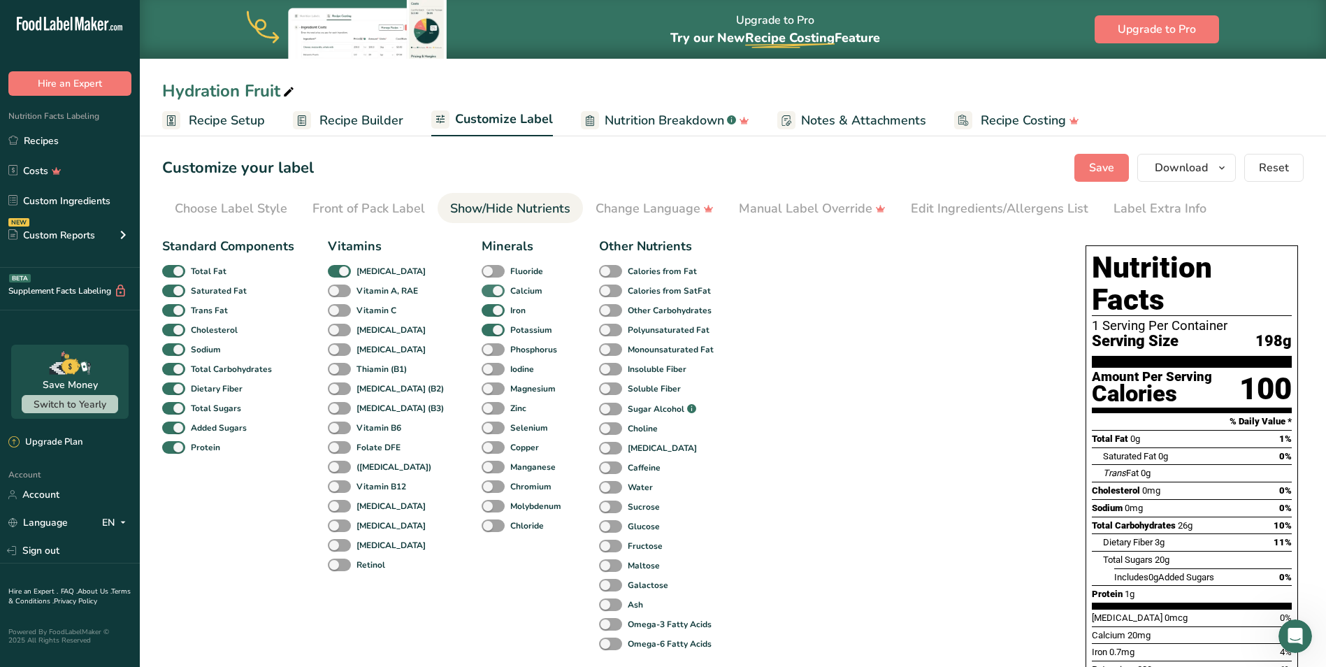
click at [482, 291] on span at bounding box center [493, 291] width 23 height 13
click at [482, 291] on input "Calcium" at bounding box center [486, 290] width 9 height 9
checkbox input "false"
click at [482, 308] on span at bounding box center [493, 310] width 23 height 13
click at [482, 308] on input "Iron" at bounding box center [486, 310] width 9 height 9
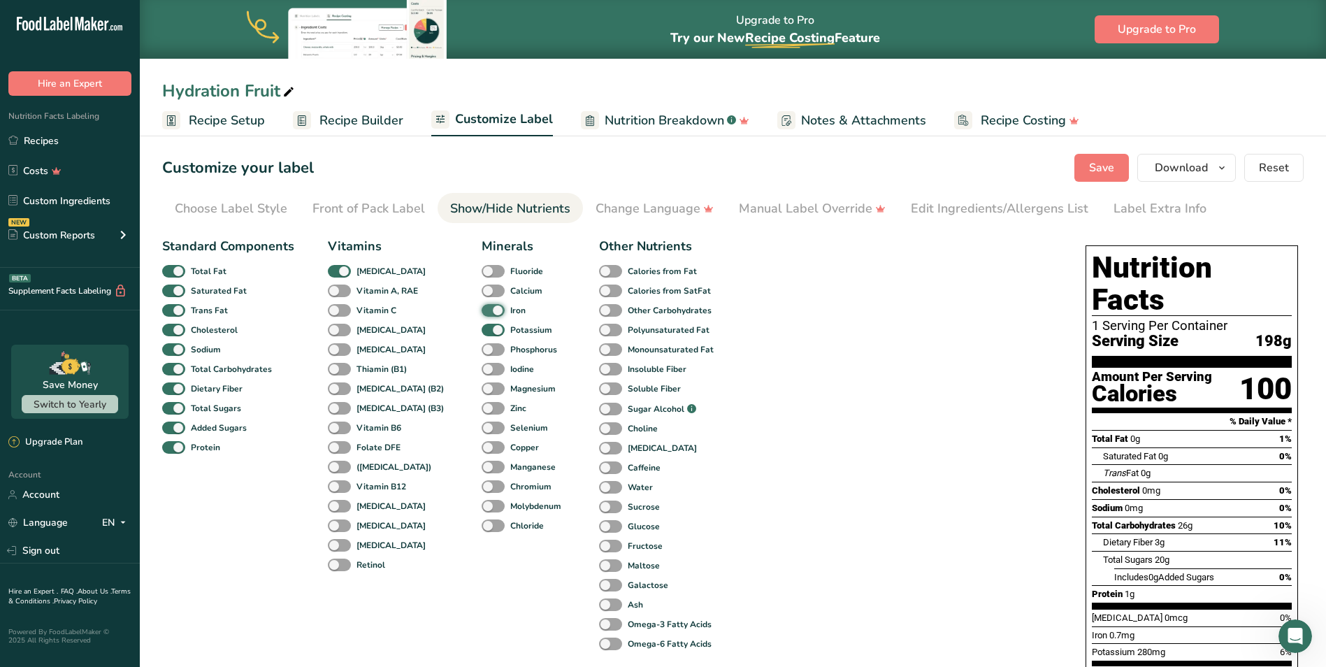
checkbox input "false"
click at [482, 324] on span at bounding box center [493, 330] width 23 height 13
click at [482, 325] on input "Potassium" at bounding box center [486, 329] width 9 height 9
checkbox input "false"
click at [343, 271] on span at bounding box center [339, 271] width 23 height 13
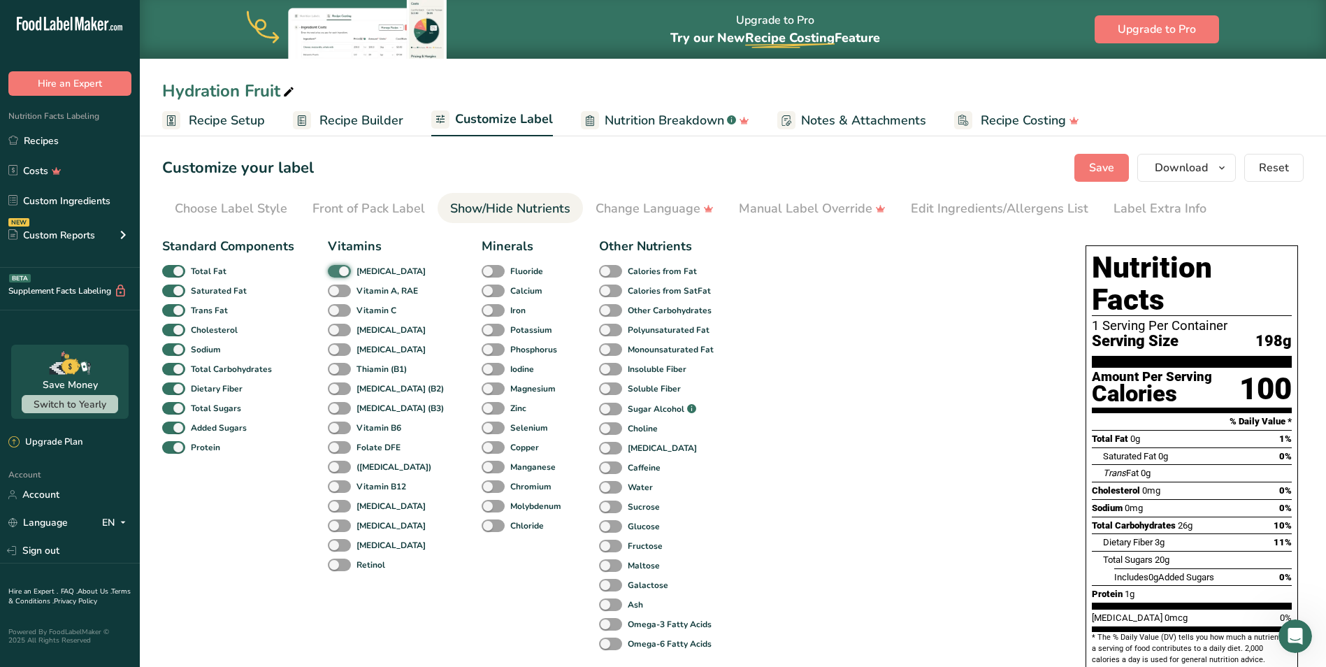
click at [337, 271] on input "[MEDICAL_DATA]" at bounding box center [332, 270] width 9 height 9
checkbox input "false"
click at [877, 169] on span "Save" at bounding box center [1101, 167] width 25 height 17
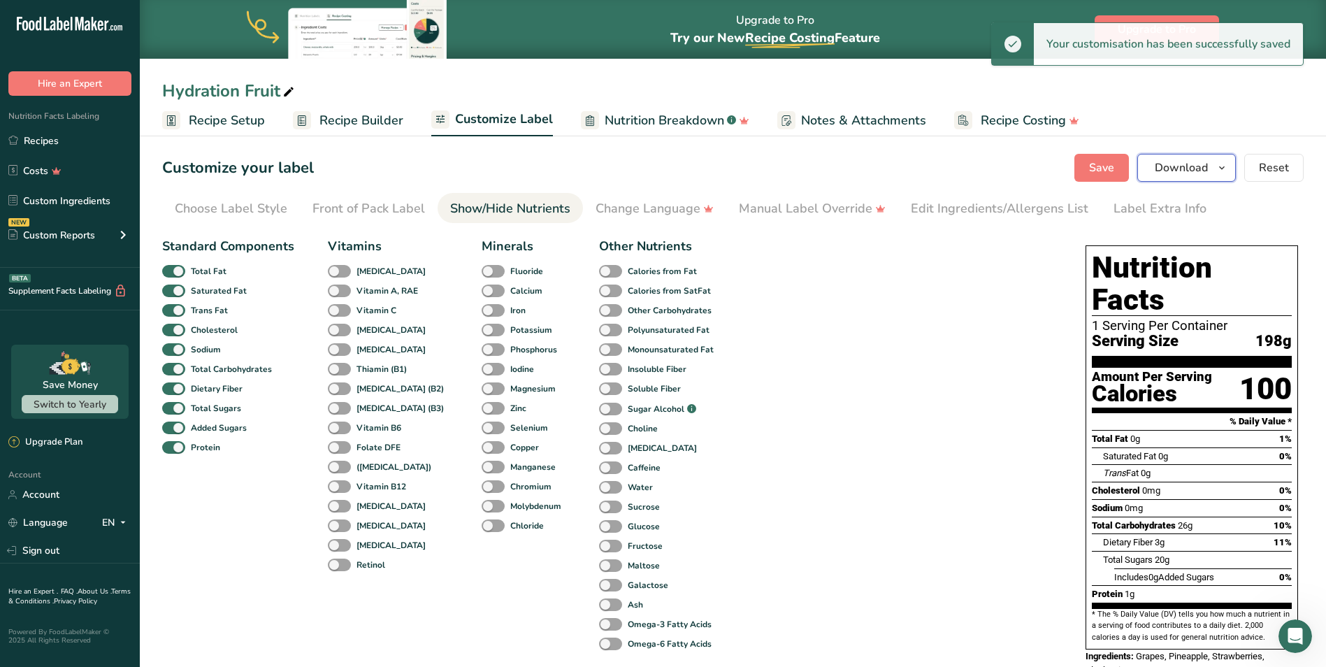
click at [877, 169] on span "Download" at bounding box center [1181, 167] width 53 height 17
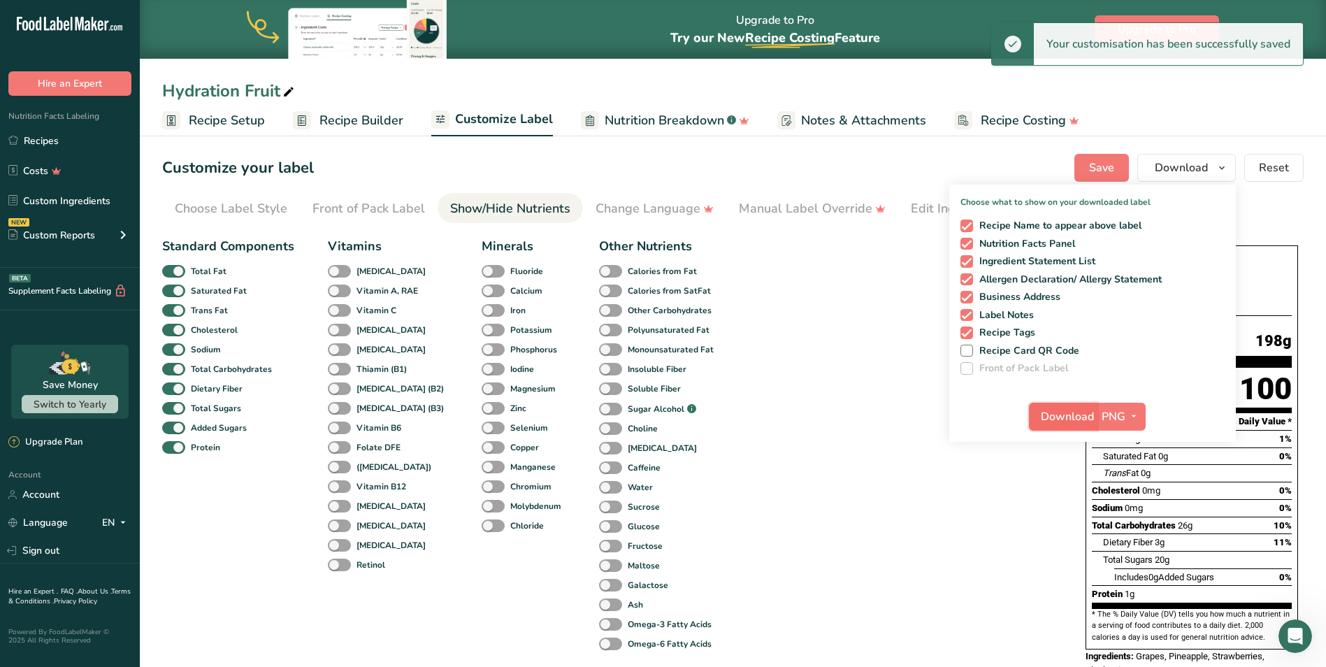
click at [877, 415] on span "Download" at bounding box center [1067, 416] width 53 height 17
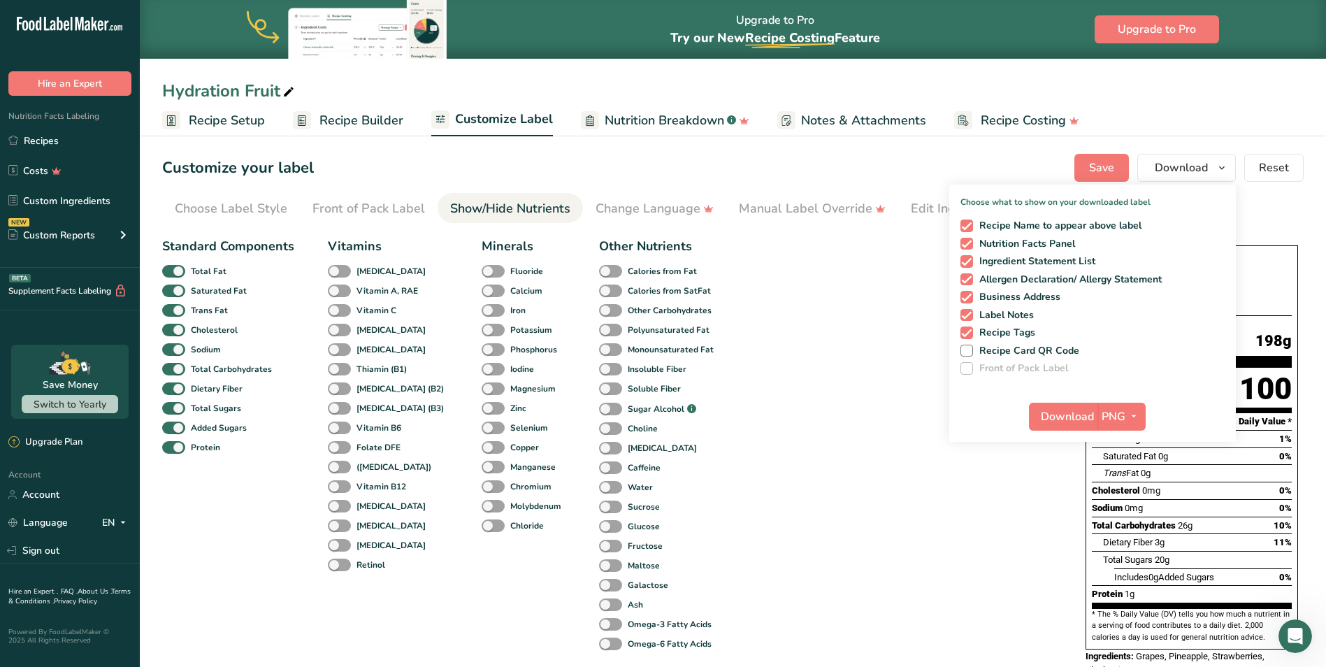
click at [496, 64] on div "Hydration Fruit Recipe Setup Recipe Builder Customize Label Nutrition Breakdown…" at bounding box center [733, 68] width 1186 height 136
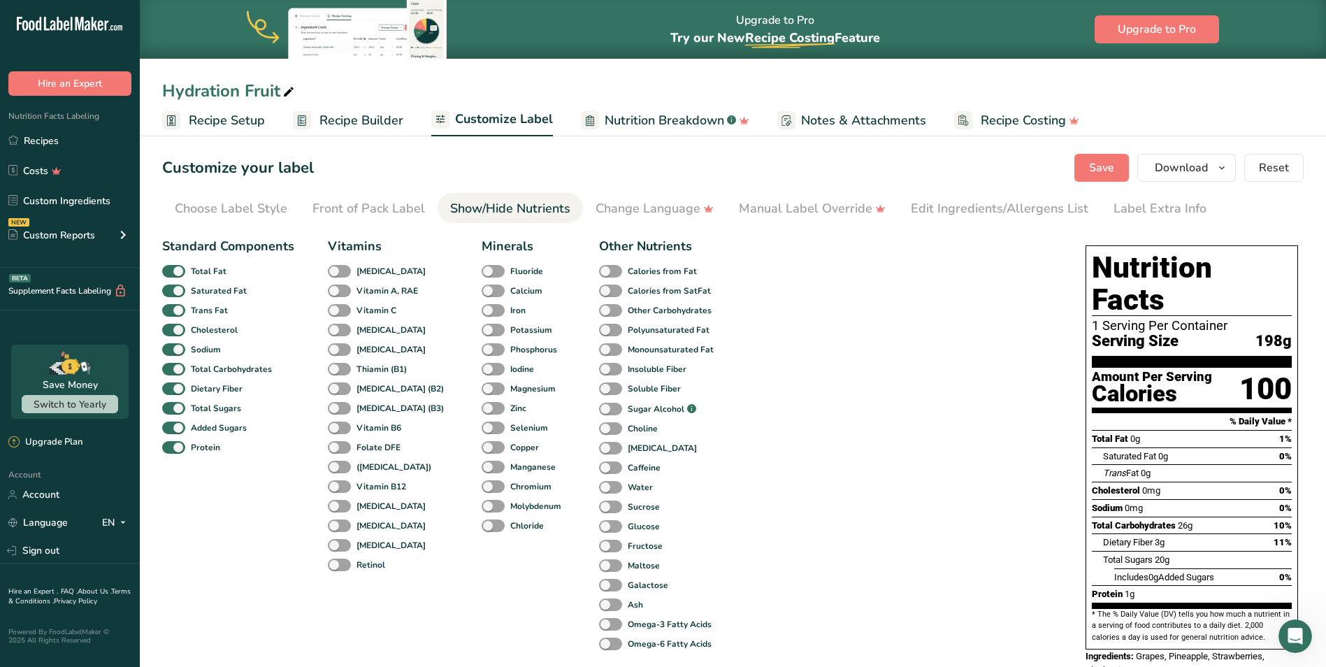
click at [1066, 166] on div "Customize your label Save Download Choose what to show on your downloaded label…" at bounding box center [733, 168] width 1142 height 28
click at [1089, 167] on button "Save" at bounding box center [1102, 168] width 55 height 28
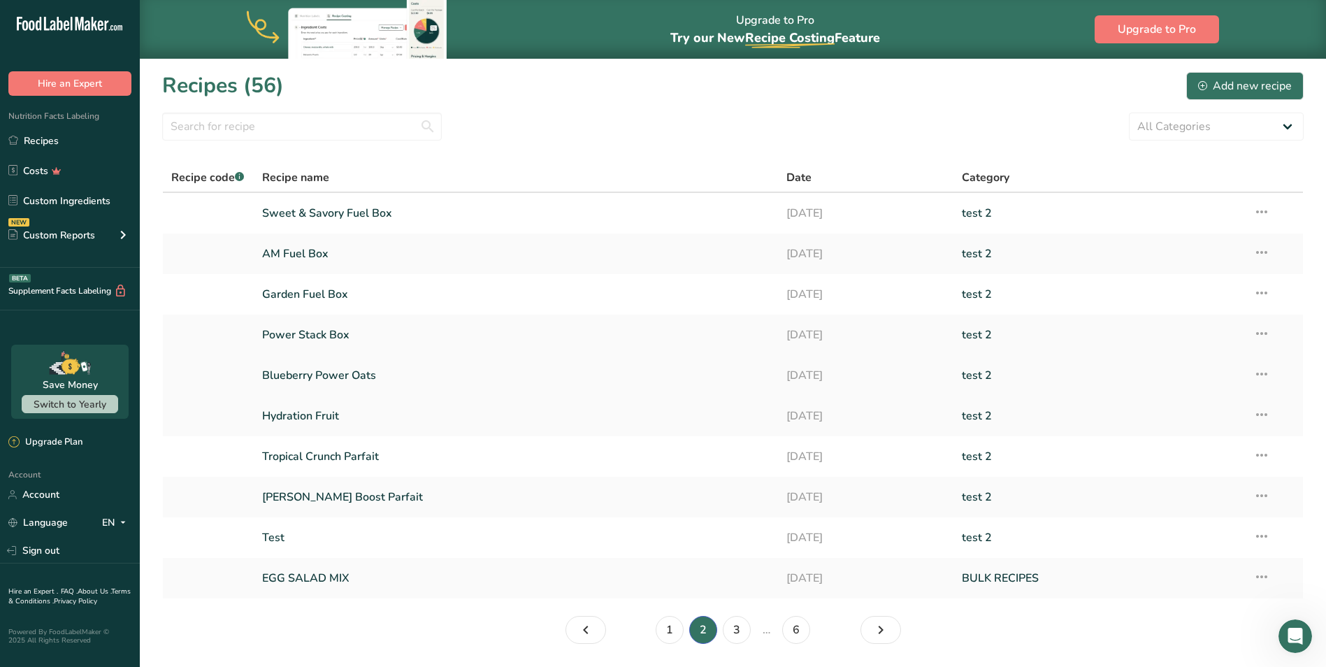
click at [350, 374] on link "Blueberry Power Oats" at bounding box center [516, 375] width 508 height 29
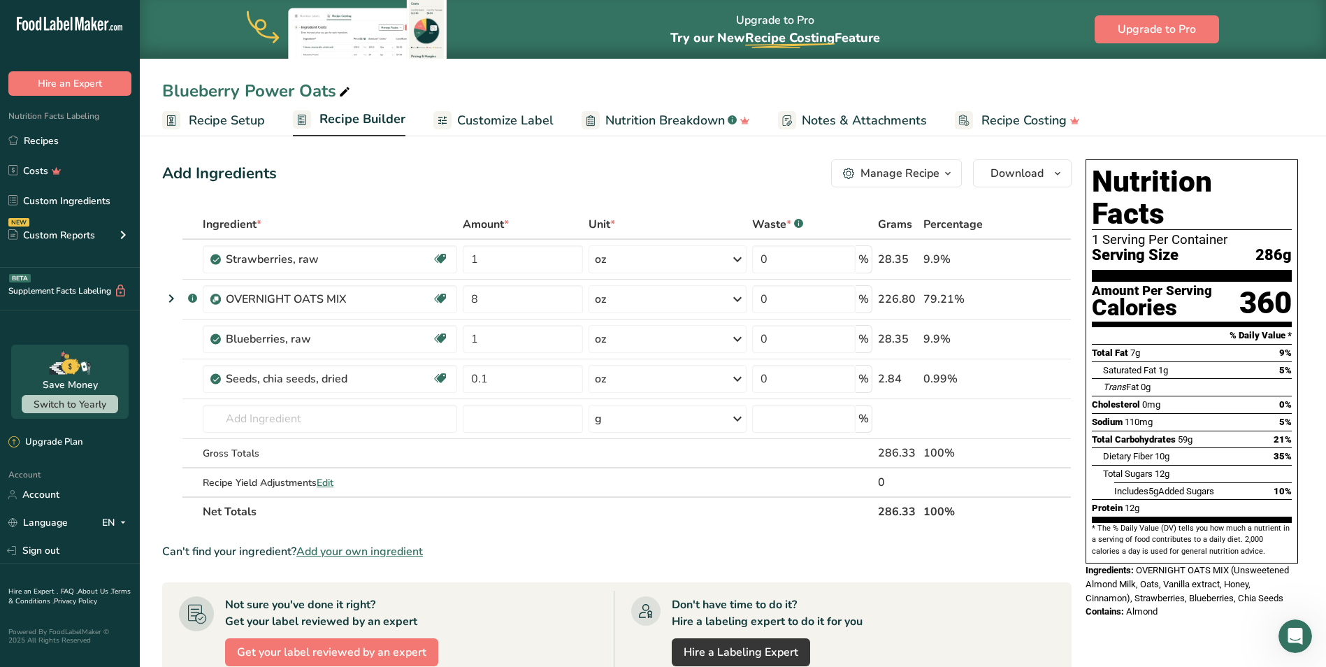
click at [370, 108] on link "Recipe Builder" at bounding box center [349, 120] width 113 height 34
click at [525, 123] on span "Customize Label" at bounding box center [505, 120] width 96 height 19
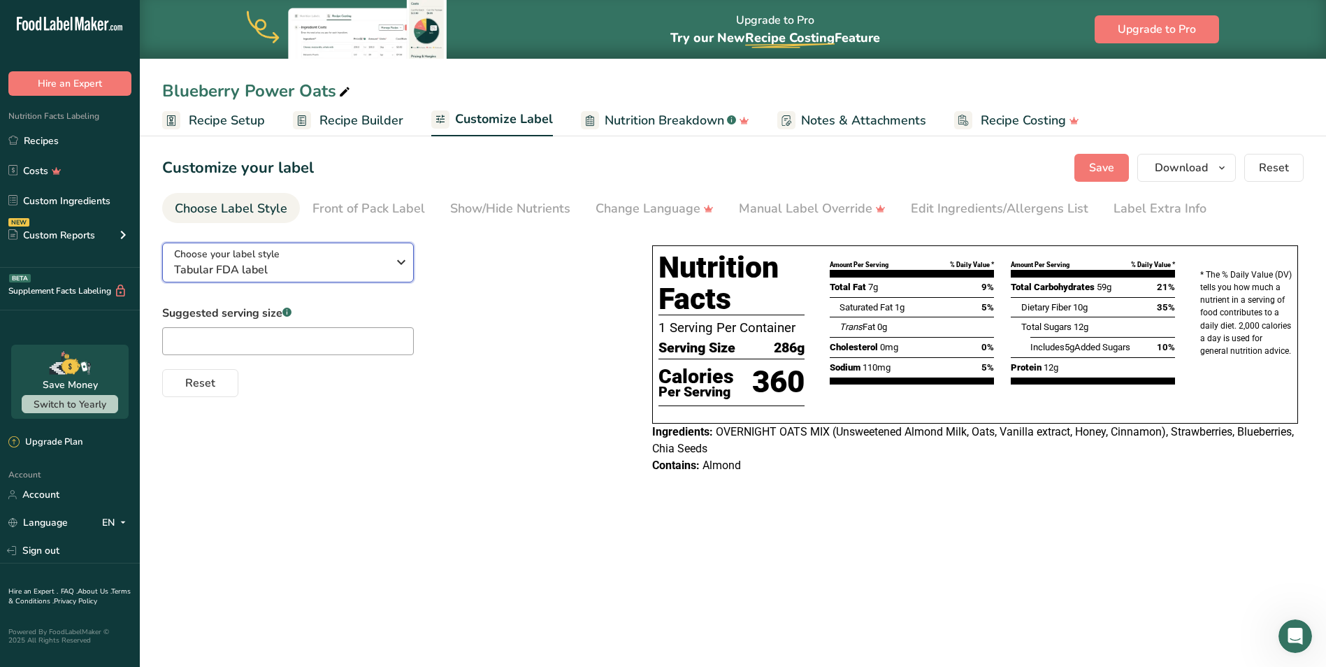
click at [269, 271] on span "Tabular FDA label" at bounding box center [280, 269] width 213 height 17
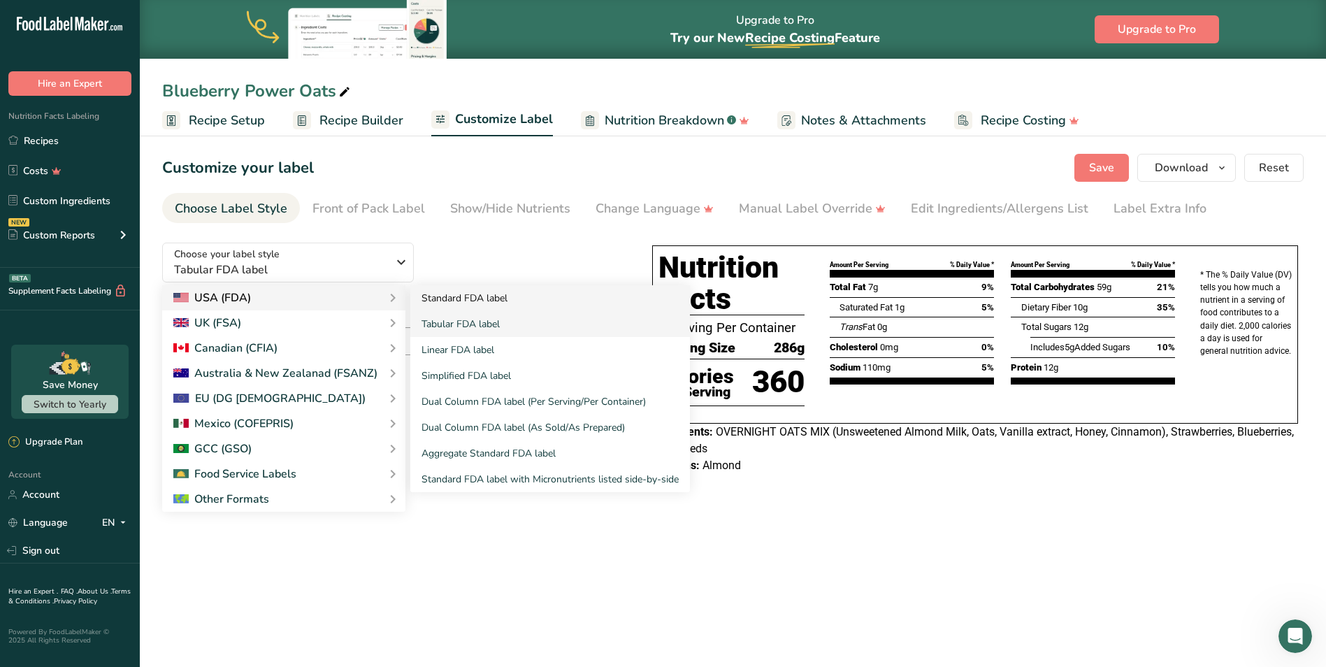
click at [503, 301] on link "Standard FDA label" at bounding box center [550, 298] width 280 height 26
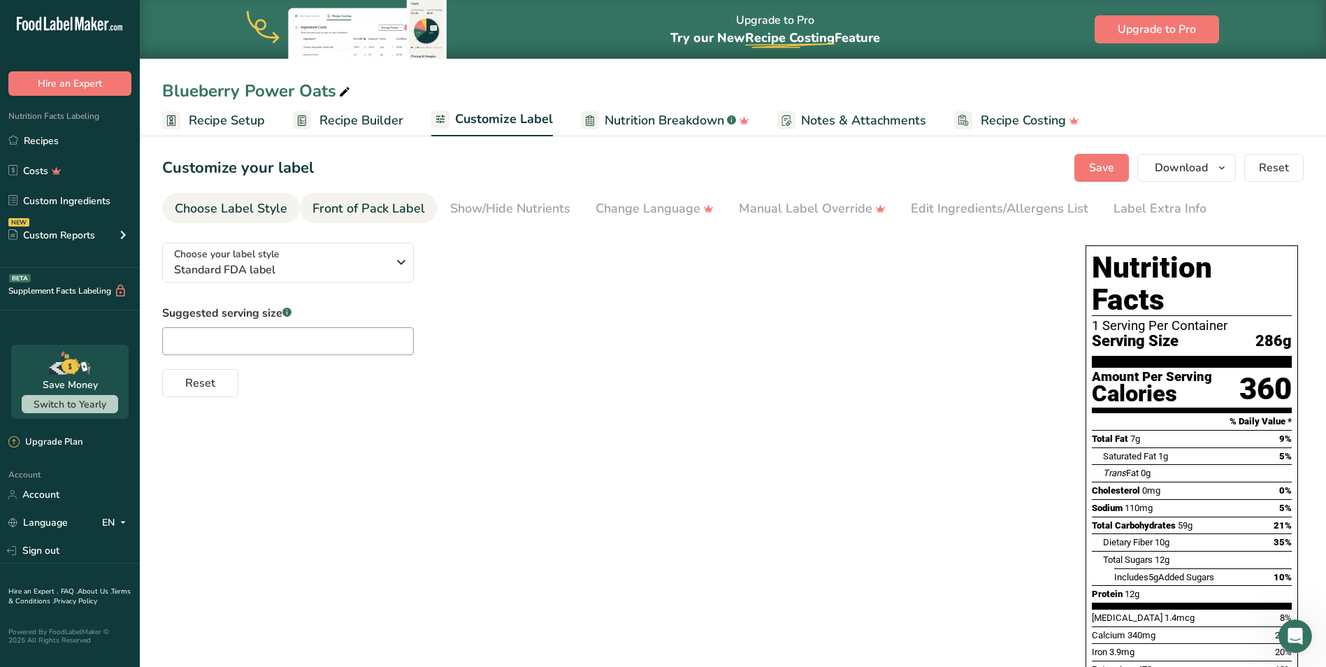
click at [353, 213] on div "Front of Pack Label" at bounding box center [369, 208] width 113 height 19
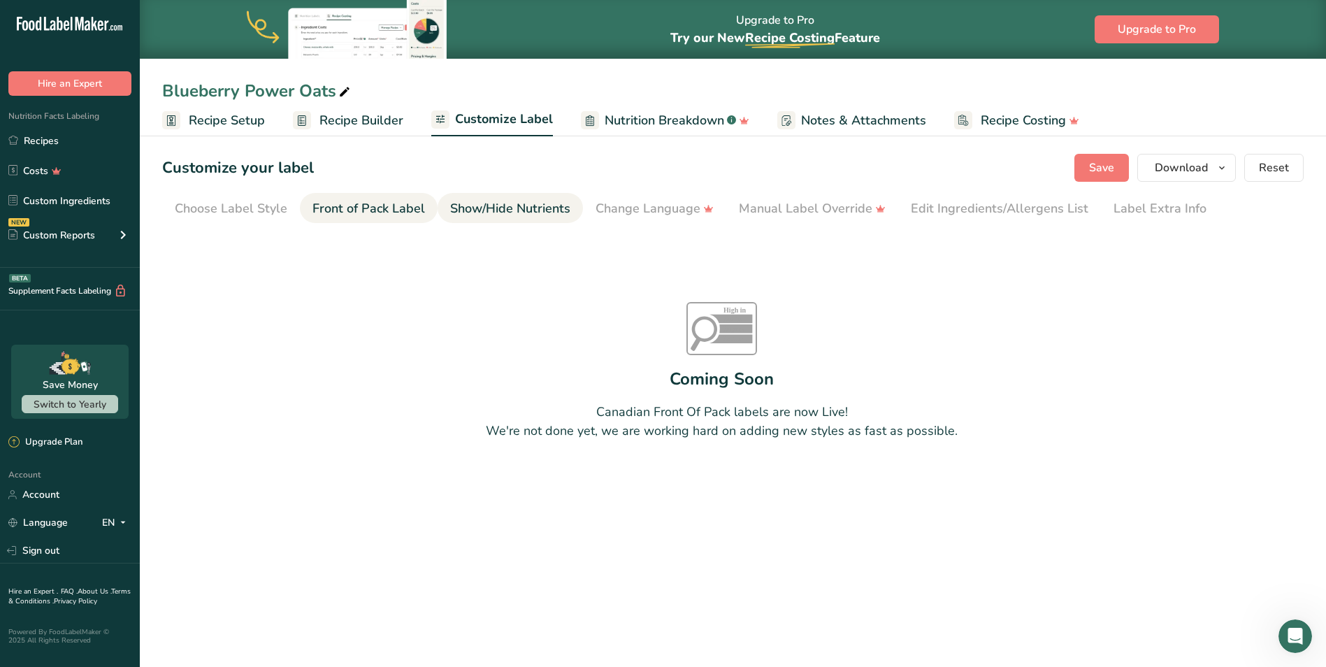
click at [512, 206] on div "Show/Hide Nutrients" at bounding box center [510, 208] width 120 height 19
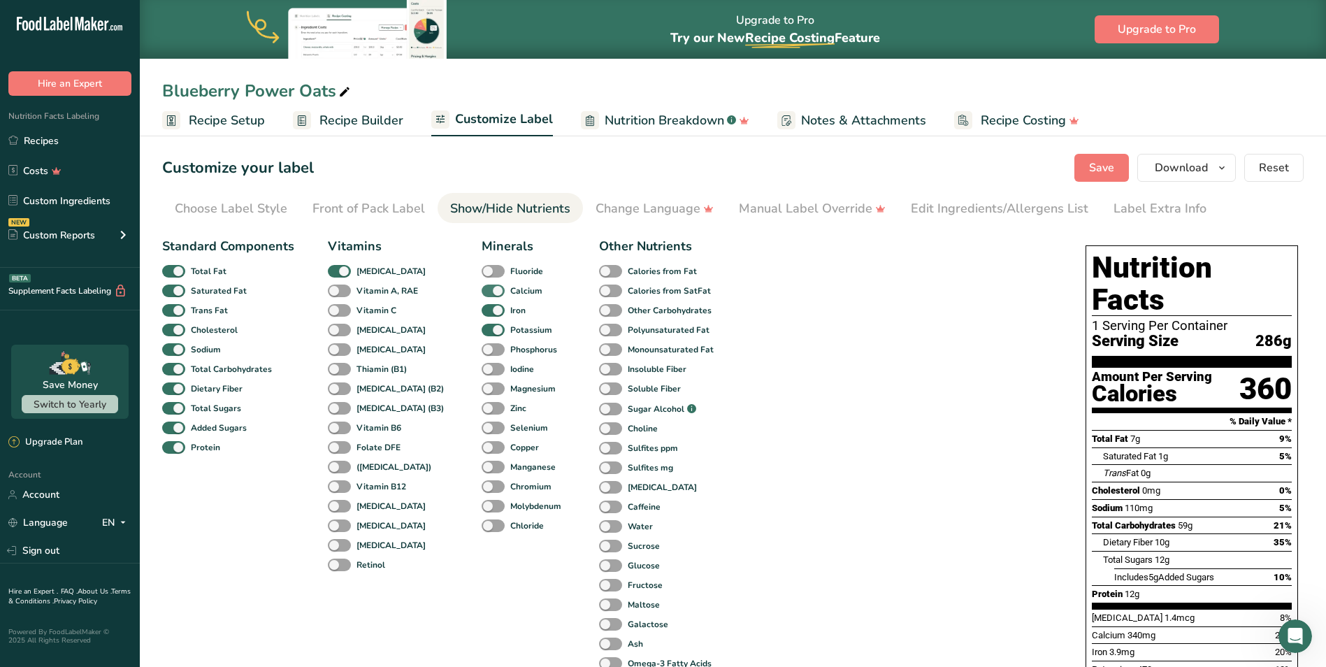
click at [482, 288] on span at bounding box center [493, 291] width 23 height 13
click at [482, 288] on input "Calcium" at bounding box center [486, 290] width 9 height 9
checkbox input "false"
click at [482, 306] on span at bounding box center [493, 310] width 23 height 13
click at [482, 306] on input "Iron" at bounding box center [486, 310] width 9 height 9
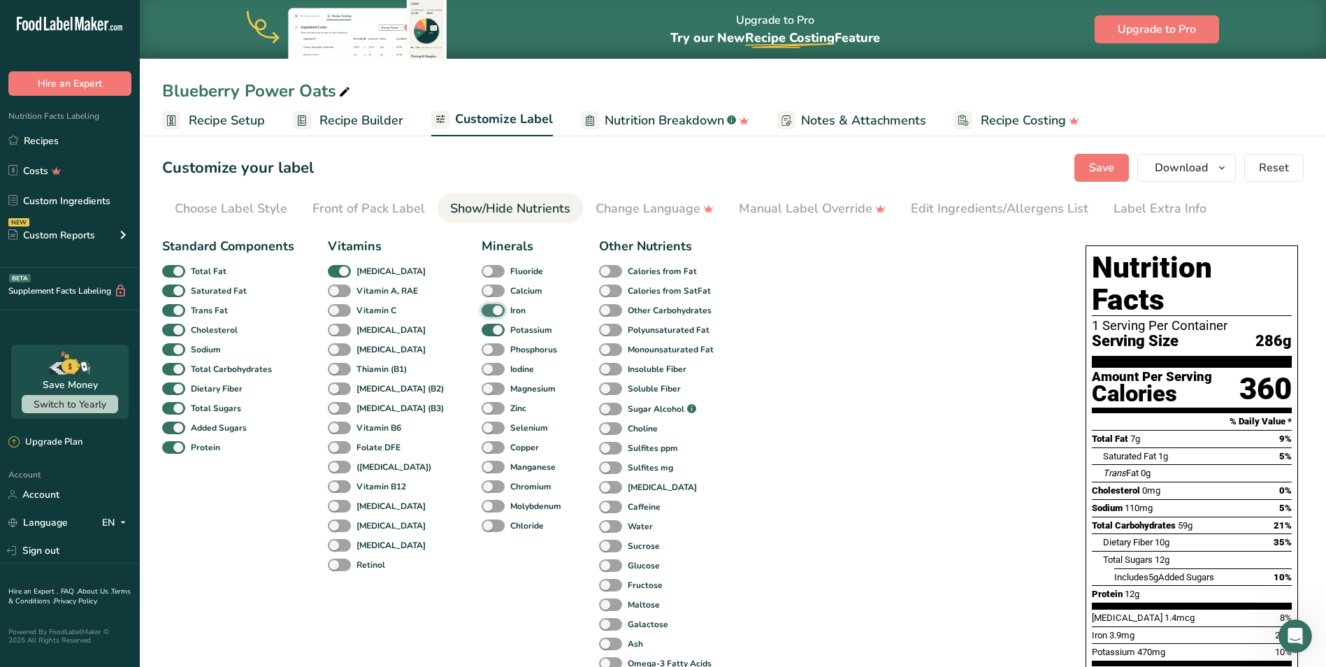
checkbox input "false"
click at [482, 329] on span at bounding box center [493, 330] width 23 height 13
click at [482, 329] on input "Potassium" at bounding box center [486, 329] width 9 height 9
checkbox input "false"
click at [347, 269] on span at bounding box center [339, 271] width 23 height 13
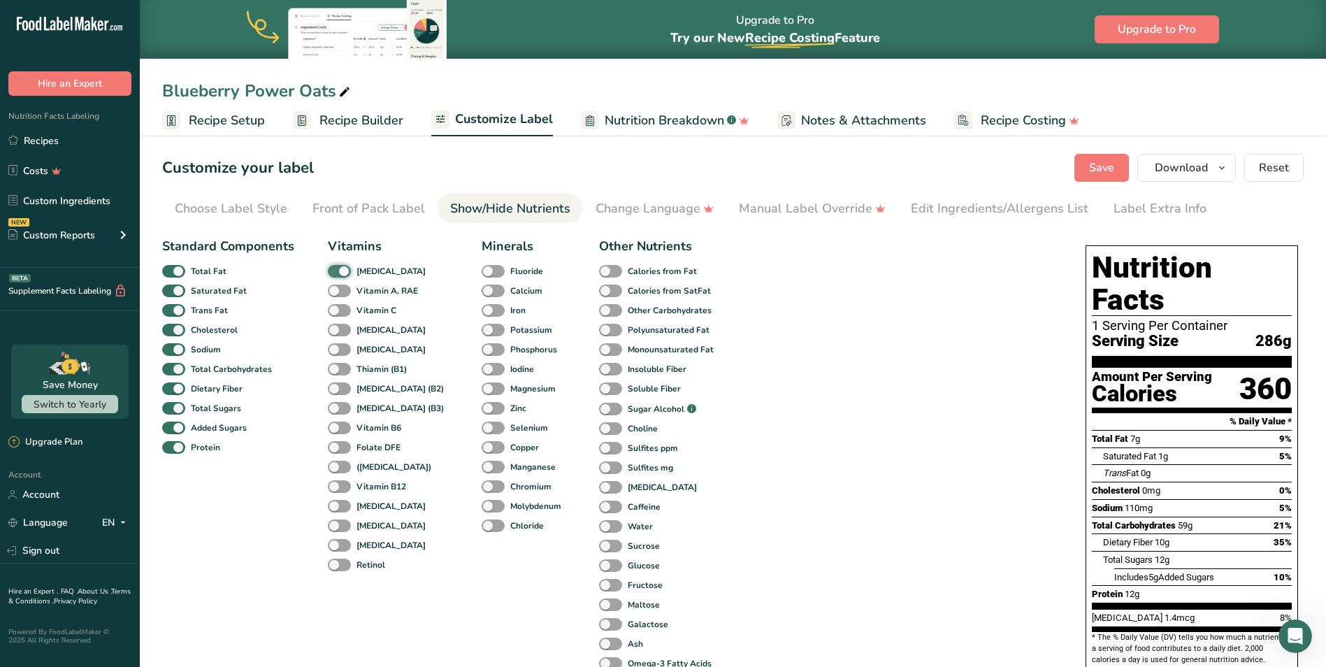
click at [337, 269] on input "[MEDICAL_DATA]" at bounding box center [332, 270] width 9 height 9
checkbox input "false"
click at [1100, 169] on span "Save" at bounding box center [1101, 167] width 25 height 17
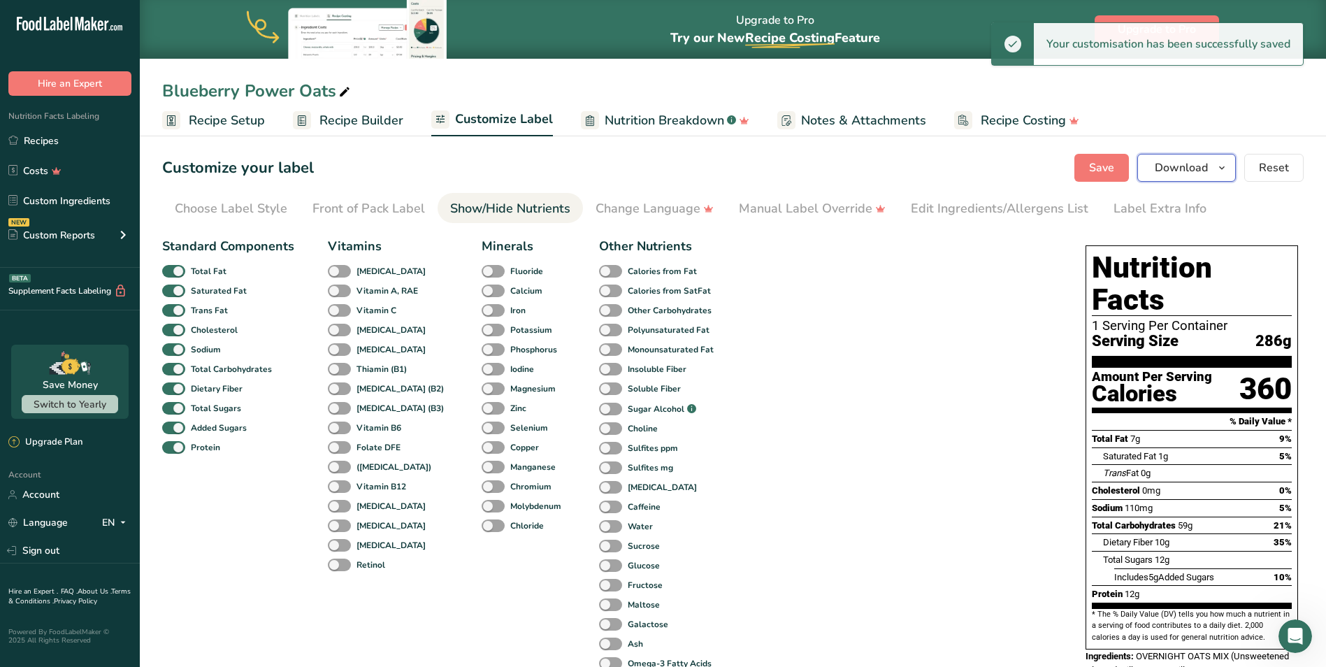
click at [1165, 165] on span "Download" at bounding box center [1181, 167] width 53 height 17
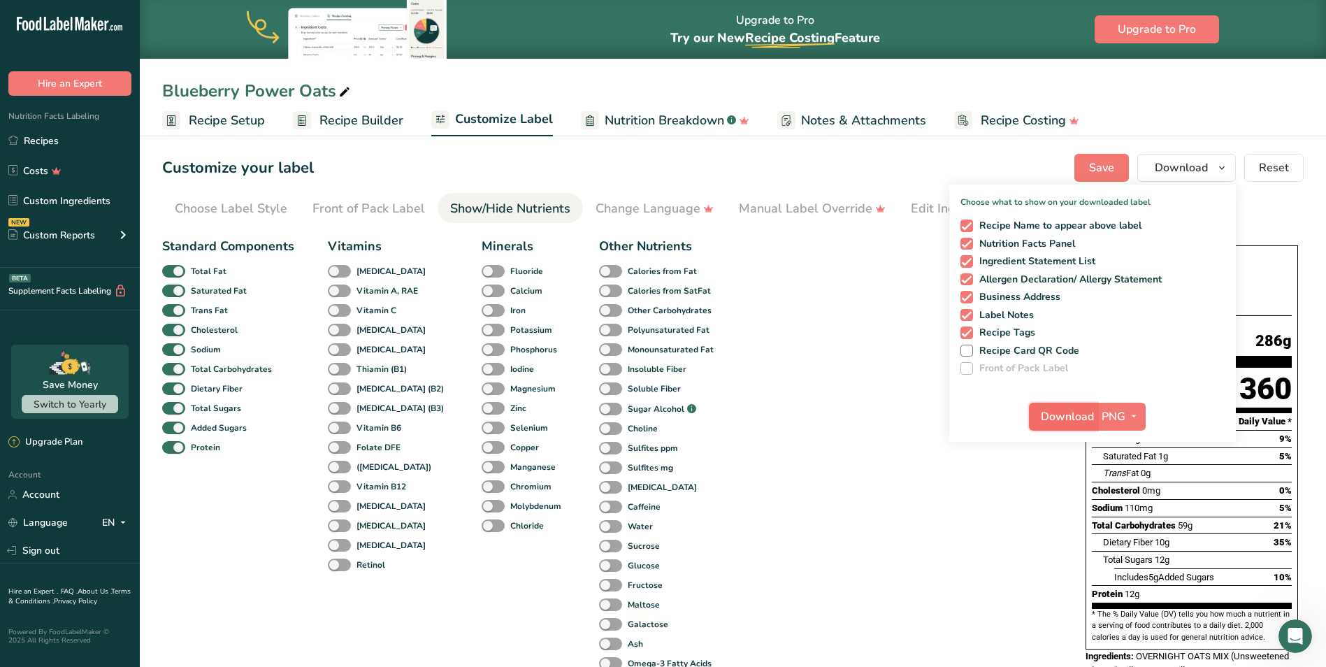
click at [1073, 415] on span "Download" at bounding box center [1067, 416] width 53 height 17
